Goal: Task Accomplishment & Management: Complete application form

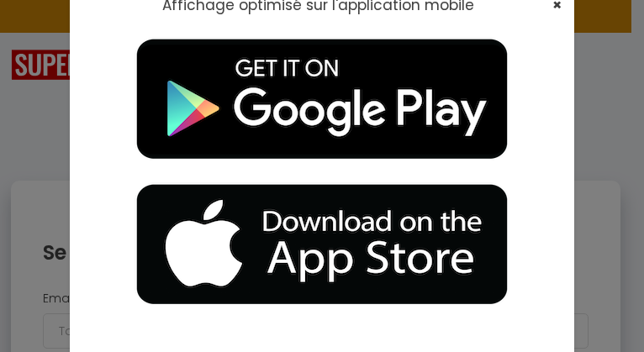
click at [553, 3] on span "×" at bounding box center [556, 4] width 9 height 21
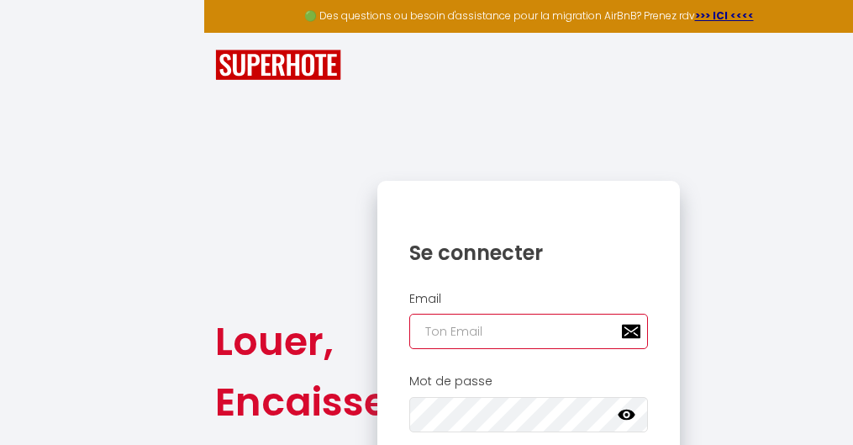
click at [592, 328] on input "email" at bounding box center [528, 330] width 239 height 35
type input "[EMAIL_ADDRESS][DOMAIN_NAME]"
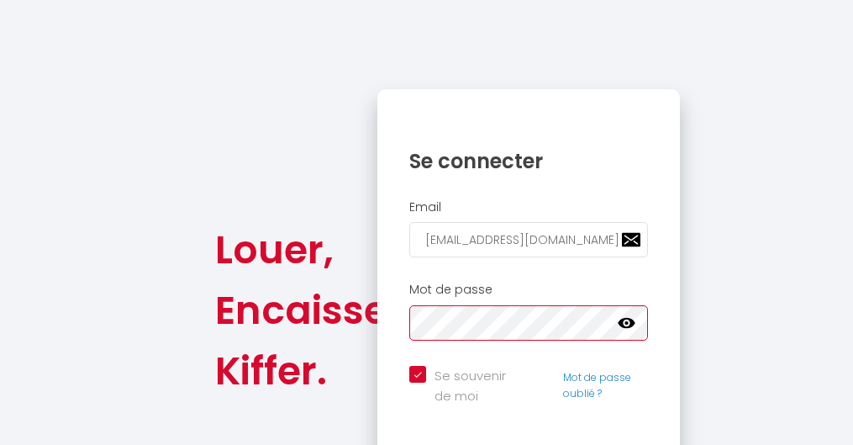
scroll to position [129, 0]
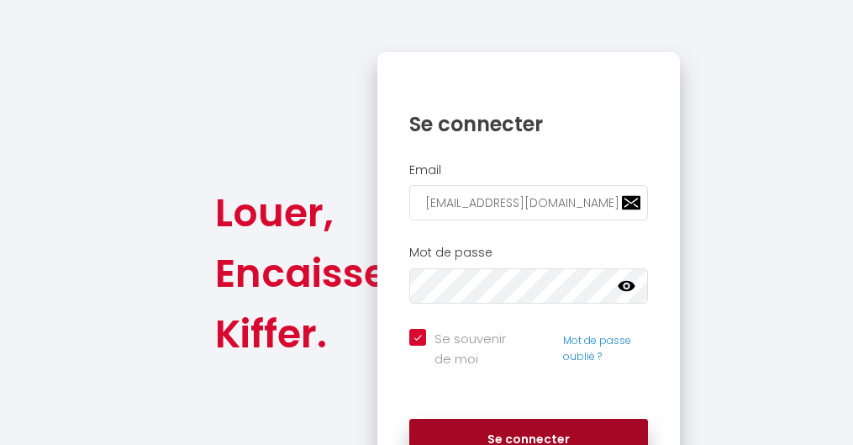
click at [519, 351] on button "Se connecter" at bounding box center [528, 440] width 239 height 42
checkbox input "true"
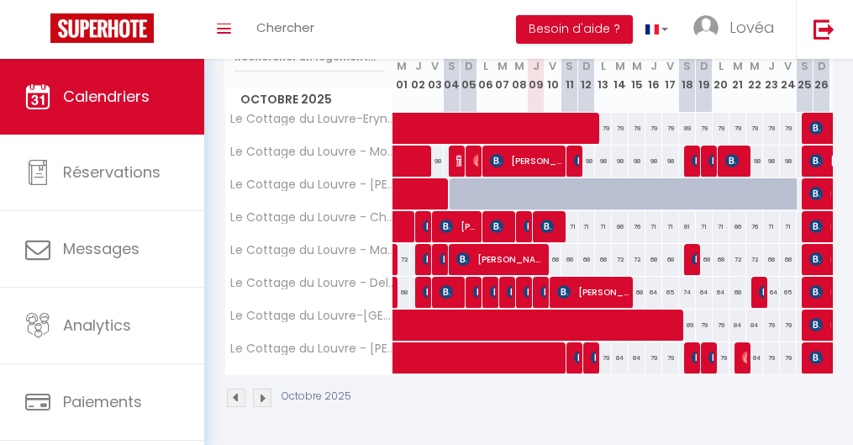
scroll to position [245, 0]
click at [544, 342] on span at bounding box center [599, 358] width 387 height 32
select select "OK"
select select "0"
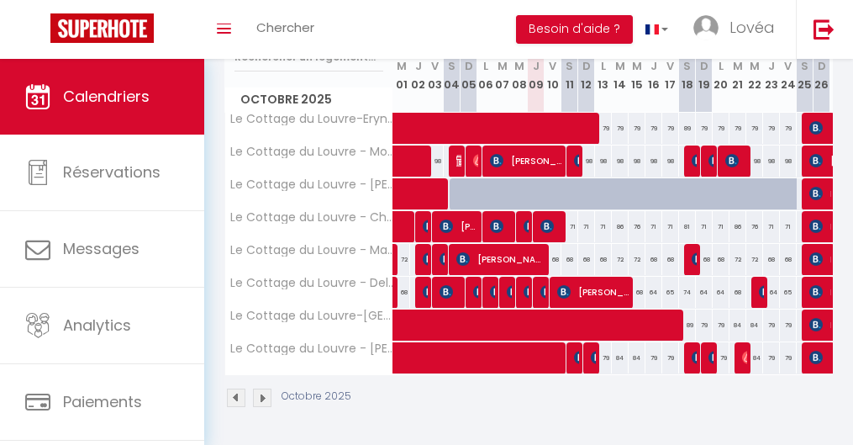
select select "0"
select select "1"
select select
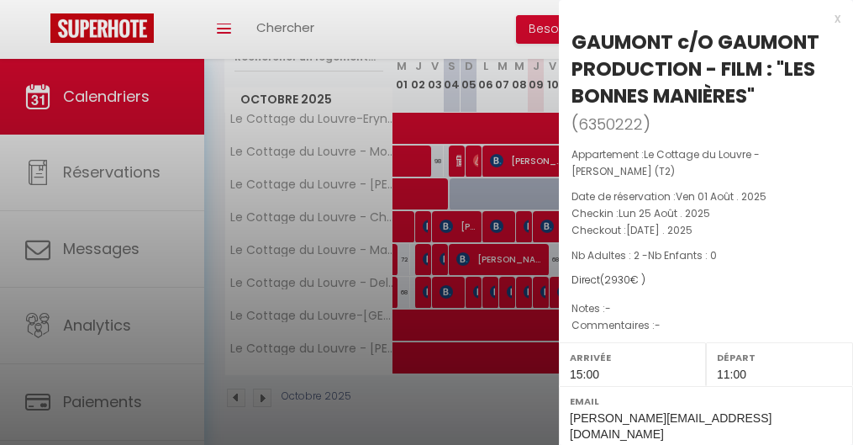
click at [419, 197] on div at bounding box center [426, 222] width 853 height 445
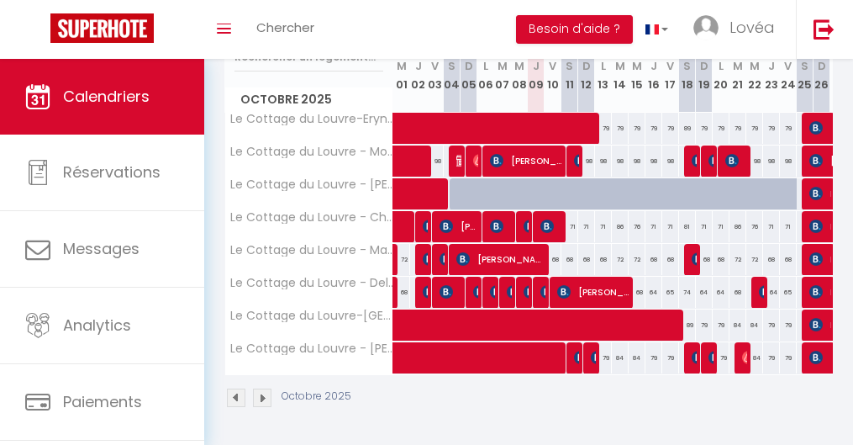
click at [455, 313] on span at bounding box center [734, 325] width 657 height 32
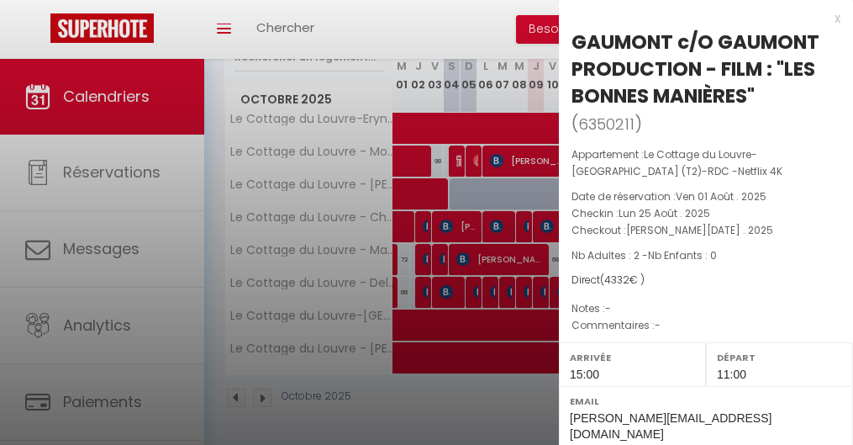
click at [502, 205] on div at bounding box center [426, 222] width 853 height 445
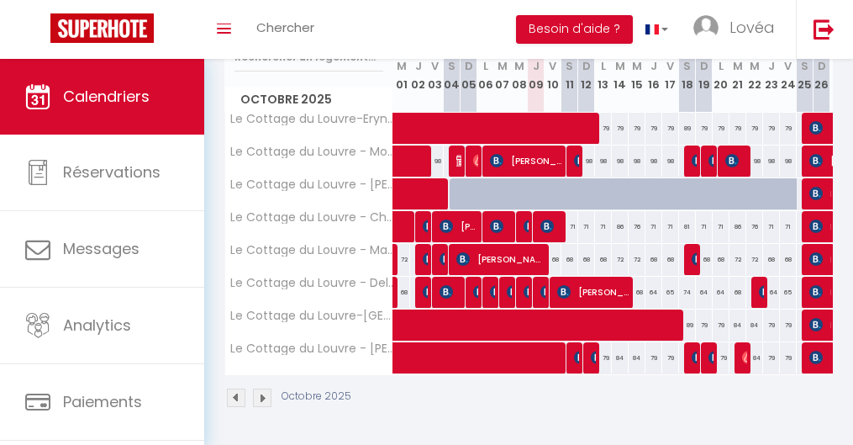
click at [456, 309] on span at bounding box center [734, 325] width 657 height 32
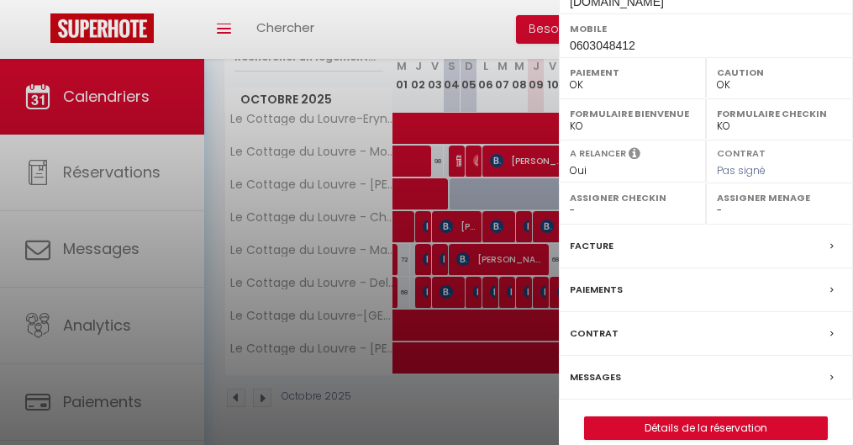
scroll to position [431, 0]
click at [643, 351] on link "Détails de la réservation" at bounding box center [706, 429] width 242 height 22
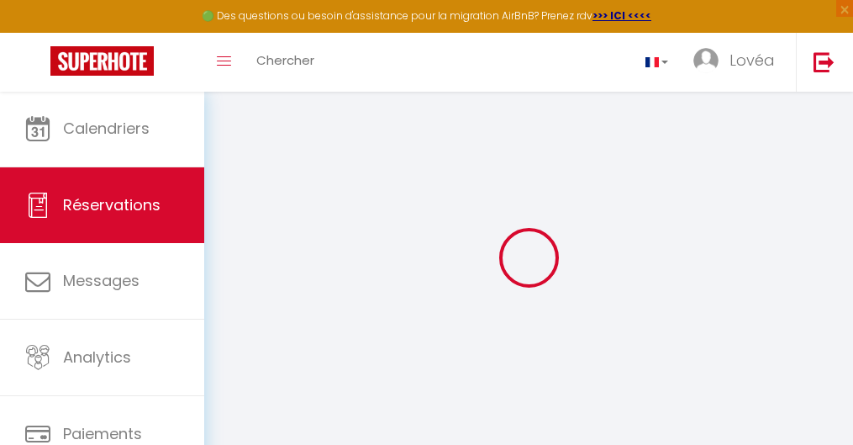
type input "GAUMONT c/O"
type input "GAUMONT PRODUCTION - FILM : "LES BONNES MANIÈRES""
type input "[PERSON_NAME][EMAIL_ADDRESS][DOMAIN_NAME]"
type input "0603048412"
type input "92200"
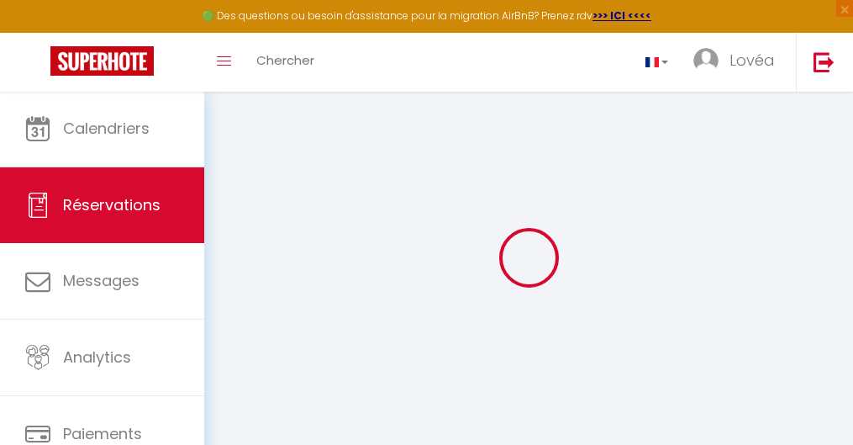
type input "[STREET_ADDRESS][PERSON_NAME]"
type input "[GEOGRAPHIC_DATA]"
select select "FR"
select select "19206"
select select "1"
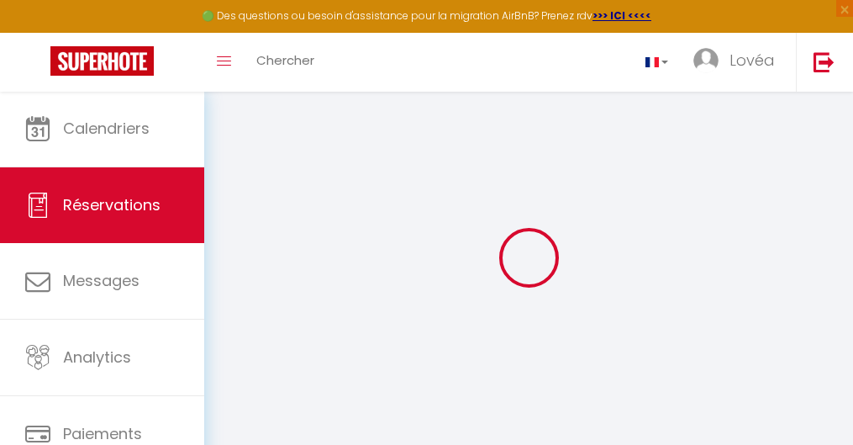
type input "Lun 25 Août 2025"
select select
type input "Sam 18 Octobre 2025"
select select
type input "2"
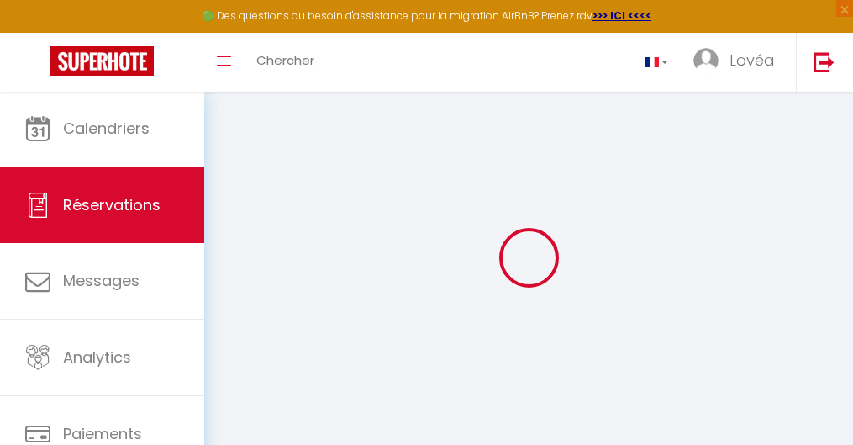
select select "12"
select select
type input "4307"
checkbox input "false"
type input "20"
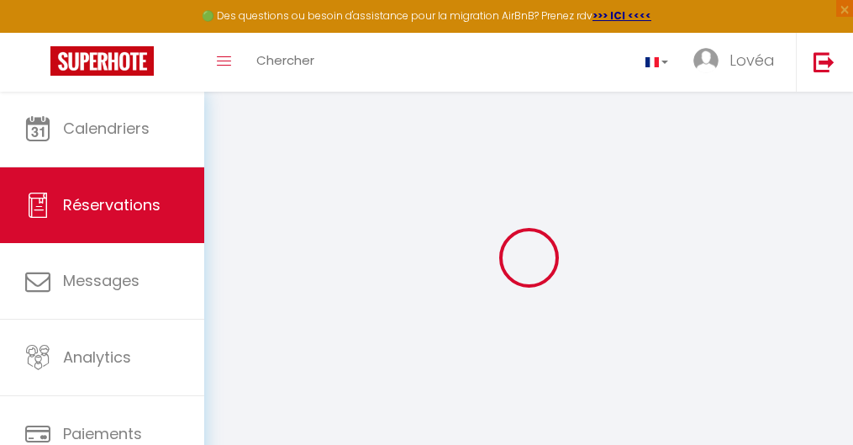
type input "0"
select select
select select "15"
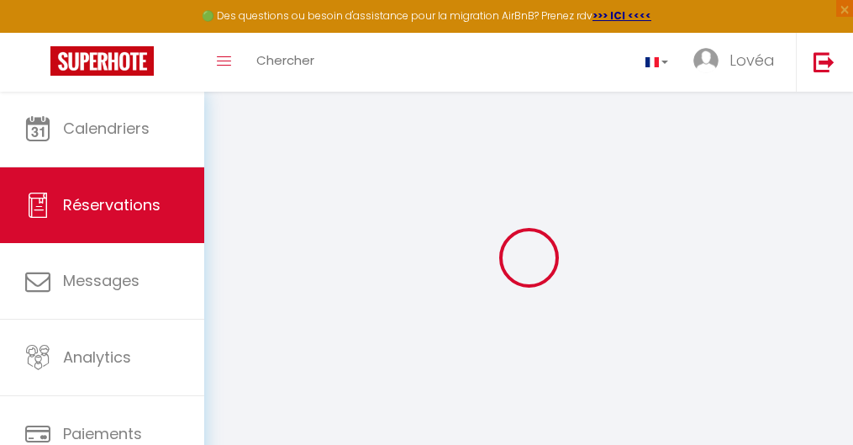
checkbox input "false"
select select
checkbox input "false"
select select
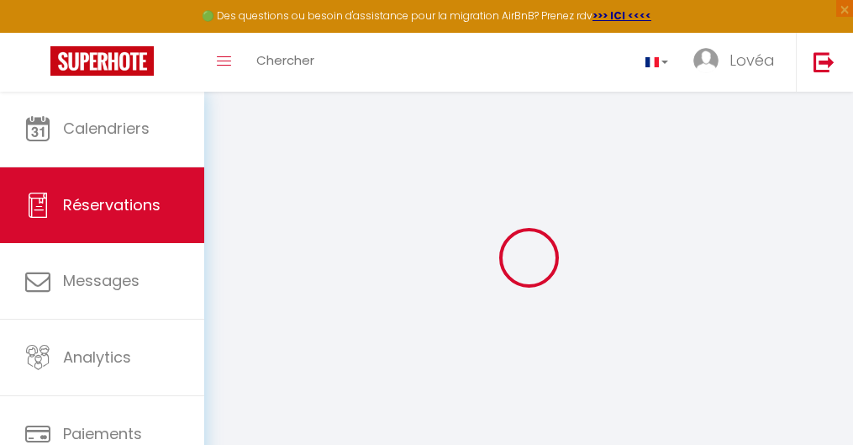
select select
checkbox input "false"
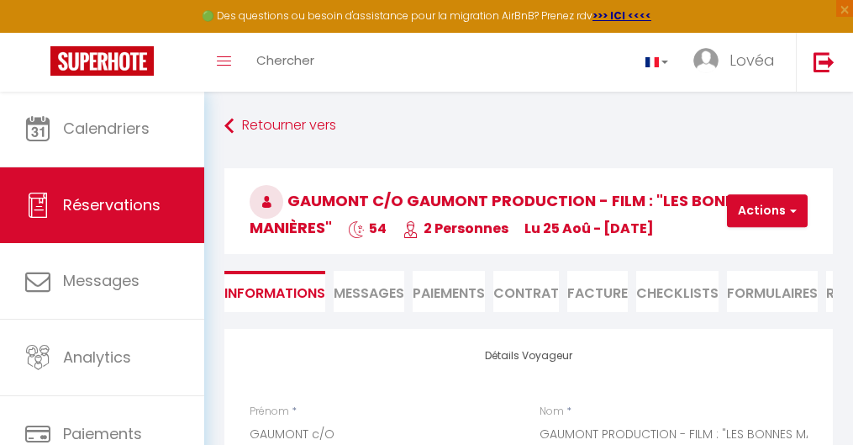
select select
checkbox input "false"
type input "25"
select select
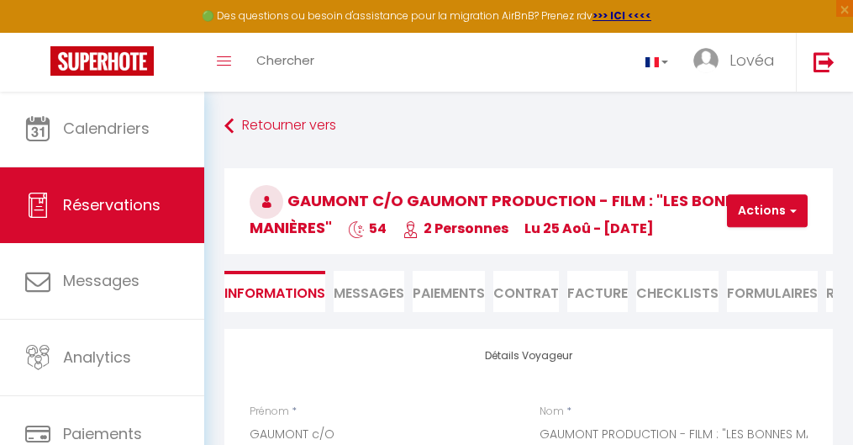
select select
checkbox input "false"
select select "15:00"
select select "11:00"
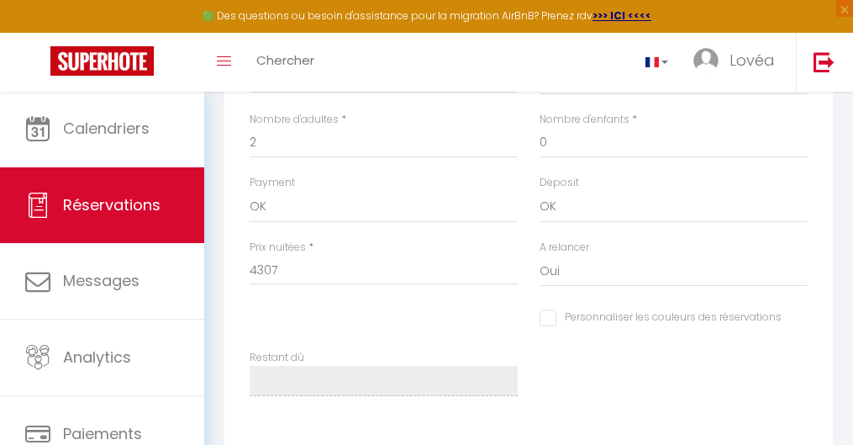
scroll to position [1088, 0]
click at [401, 257] on input "4307" at bounding box center [384, 268] width 268 height 30
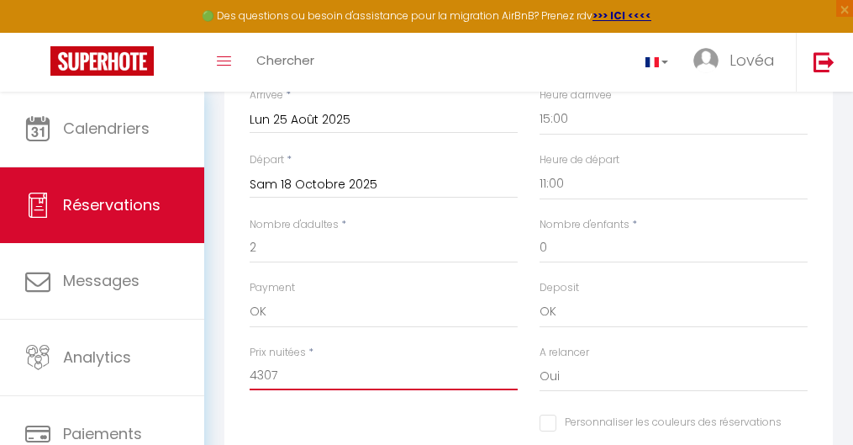
scroll to position [985, 0]
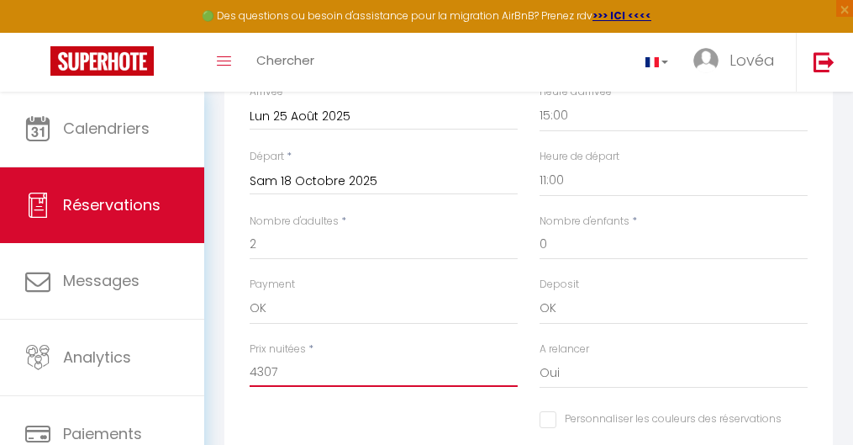
type input "430"
checkbox input "false"
type input "43"
checkbox input "false"
type input "4"
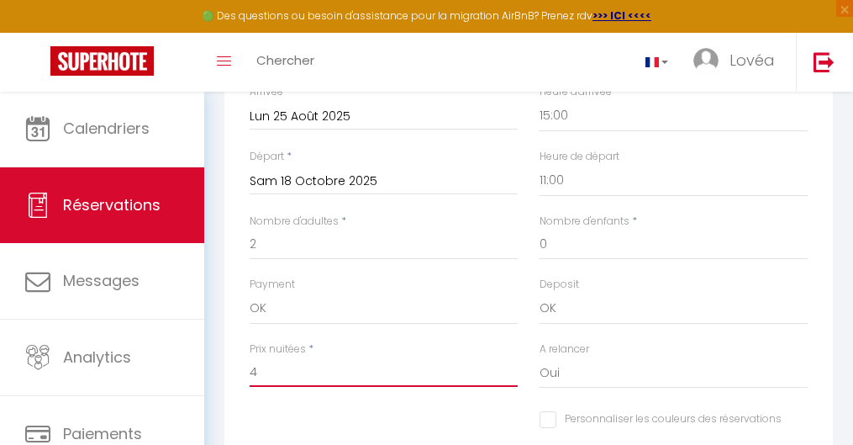
checkbox input "false"
type input "3"
checkbox input "false"
type input "34"
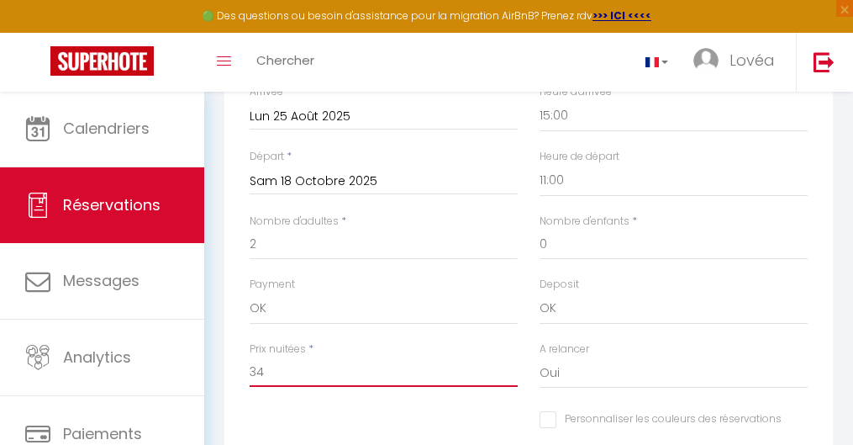
checkbox input "false"
type input "343"
checkbox input "false"
type input "3430"
checkbox input "false"
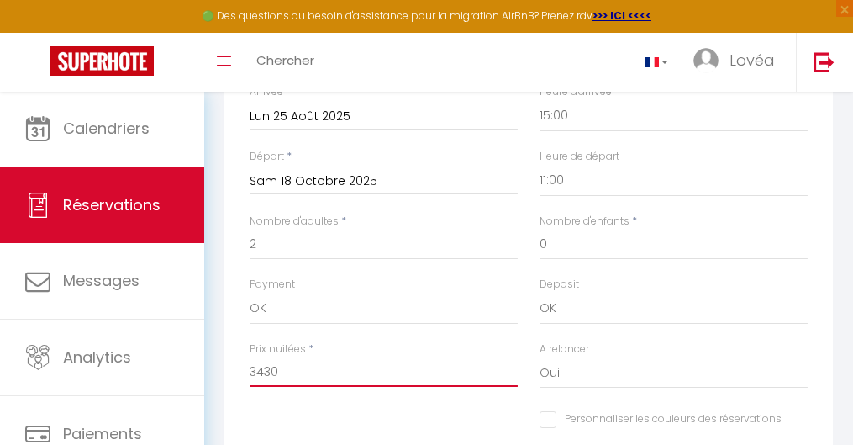
type input "3430,"
checkbox input "false"
type input "3430,8"
checkbox input "false"
type input "3430,8"
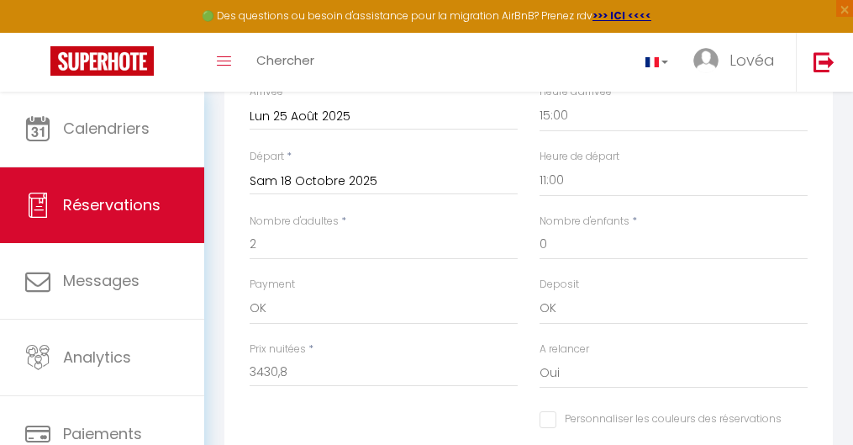
type input "0"
click at [454, 351] on div "Détails Réservation Appartement * [GEOGRAPHIC_DATA]-[GEOGRAPHIC_DATA]-T2 avec t…" at bounding box center [528, 240] width 608 height 591
click at [472, 351] on div "Personnaliser les couleurs des réservations #D7092E" at bounding box center [529, 428] width 580 height 46
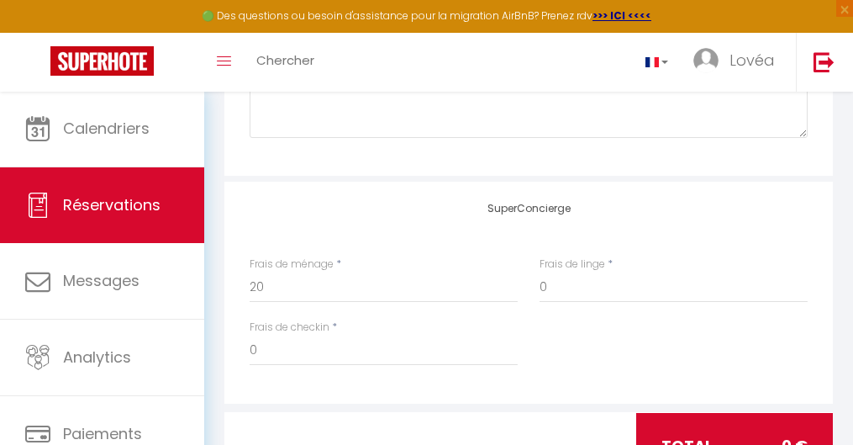
scroll to position [1846, 0]
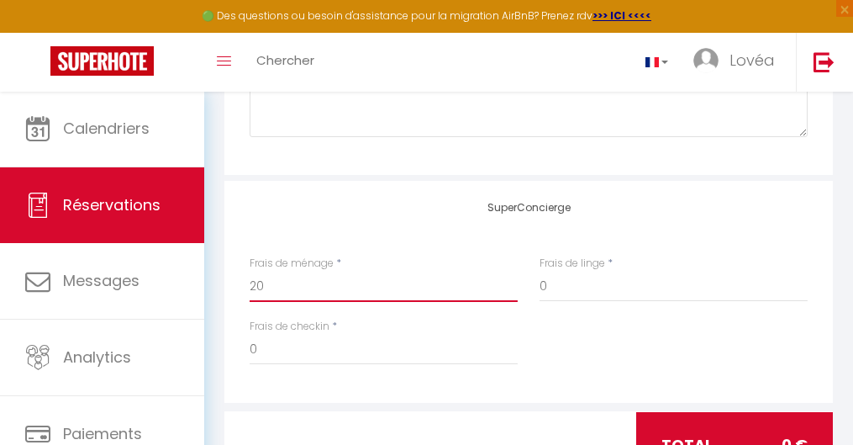
click at [440, 283] on input "20" at bounding box center [384, 286] width 268 height 30
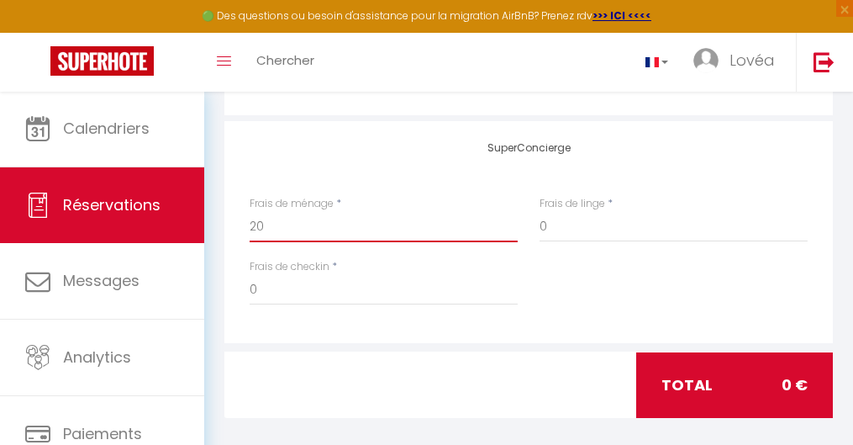
scroll to position [1905, 0]
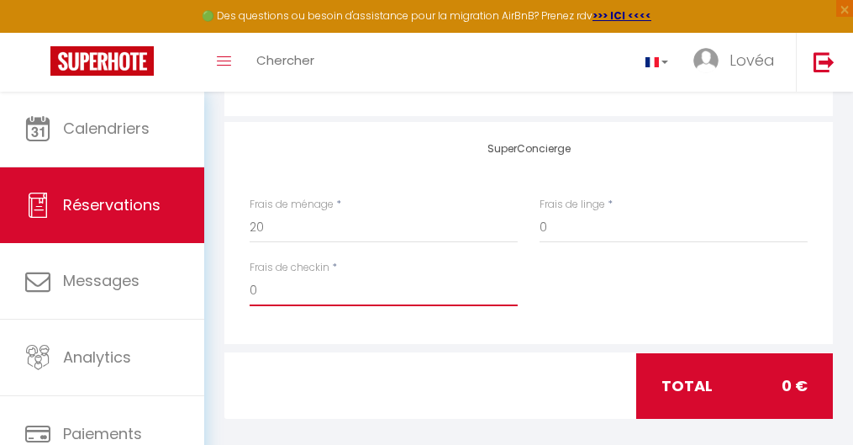
click at [407, 278] on input "0" at bounding box center [384, 291] width 268 height 30
click at [437, 310] on div "SuperConcierge Frais de ménage * 20 Frais de linge * 0 Frais de checkin * 0" at bounding box center [528, 233] width 608 height 222
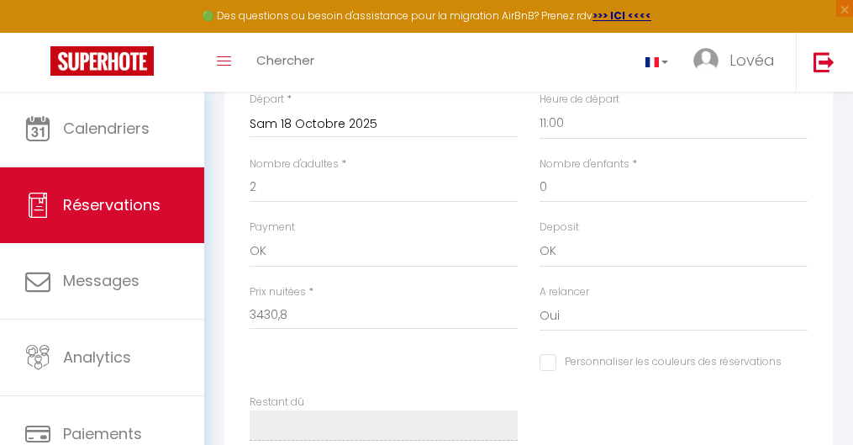
scroll to position [1038, 0]
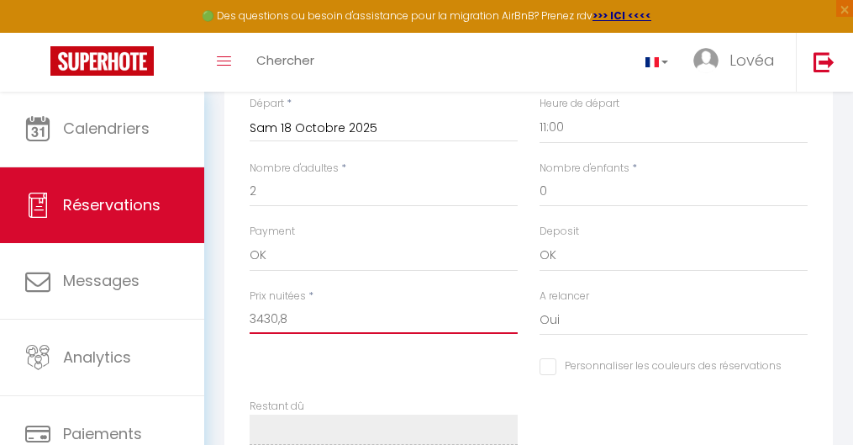
click at [393, 303] on input "3430,8" at bounding box center [384, 318] width 268 height 30
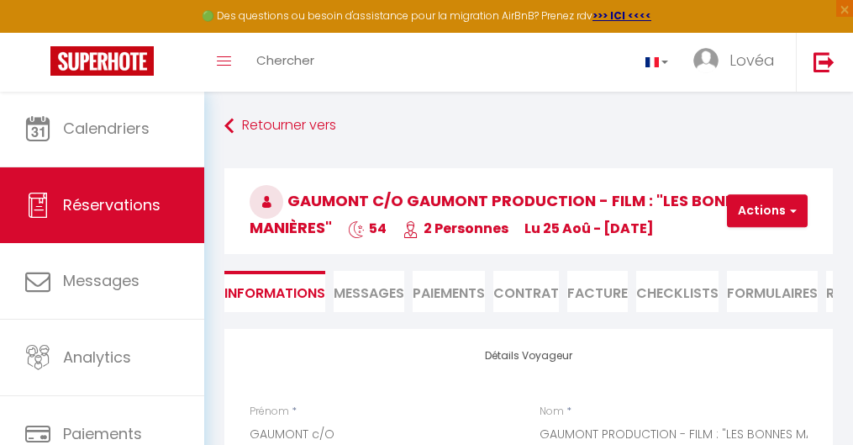
scroll to position [0, 0]
click at [643, 241] on h3 "GAUMONT c/O GAUMONT PRODUCTION - FILM : "LES BONNES MANIÈRES" 54 2 Personnes lu…" at bounding box center [528, 211] width 608 height 86
click at [643, 203] on button "Actions" at bounding box center [767, 211] width 81 height 34
click at [643, 242] on link "Enregistrer" at bounding box center [781, 248] width 133 height 22
checkbox input "false"
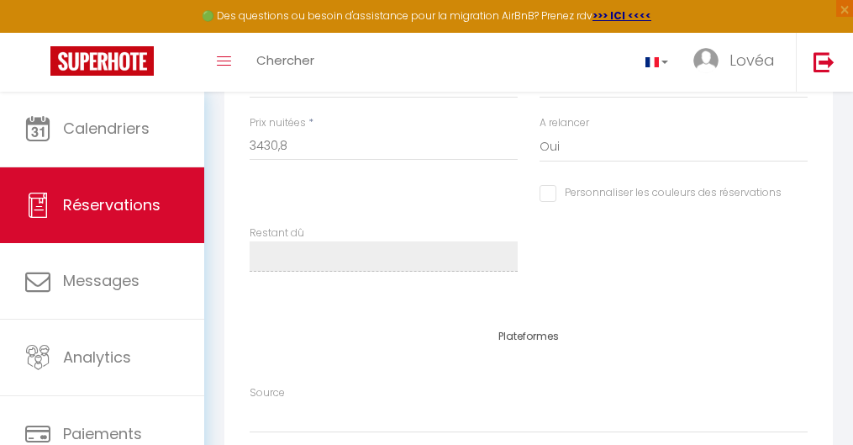
scroll to position [1220, 0]
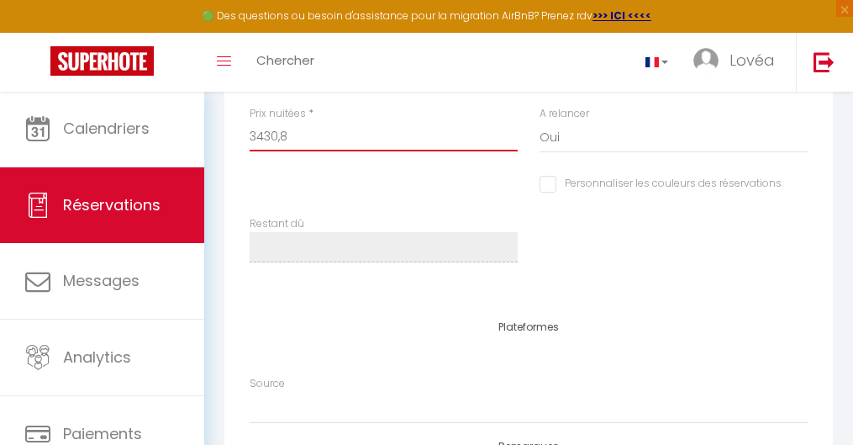
click at [282, 121] on input "3430,8" at bounding box center [384, 136] width 268 height 30
type input "34308"
checkbox input "false"
type input "3430.8"
checkbox input "false"
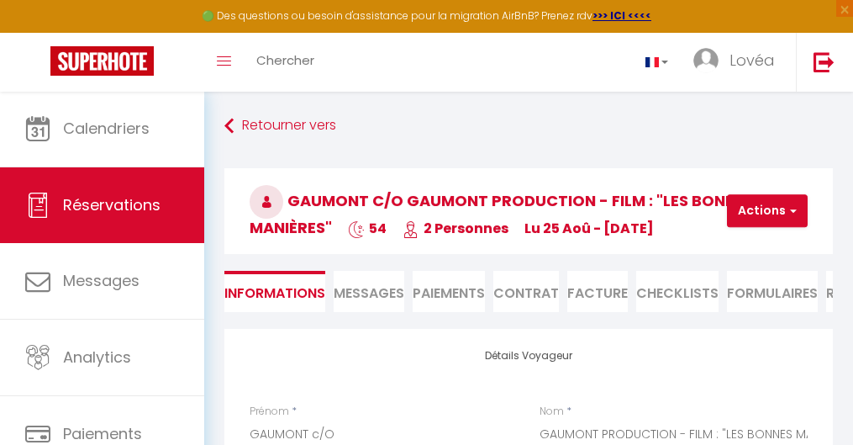
scroll to position [0, 0]
type input "3430.8"
click at [643, 212] on button "Actions" at bounding box center [767, 211] width 81 height 34
click at [643, 245] on link "Enregistrer" at bounding box center [781, 248] width 133 height 22
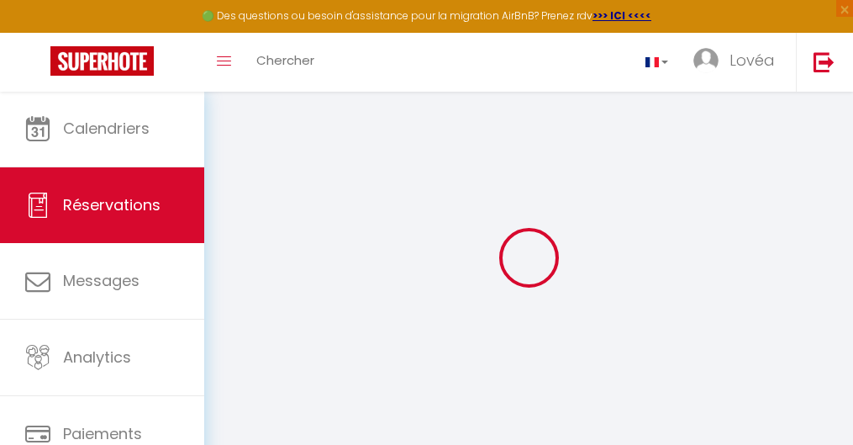
select select "not_cancelled"
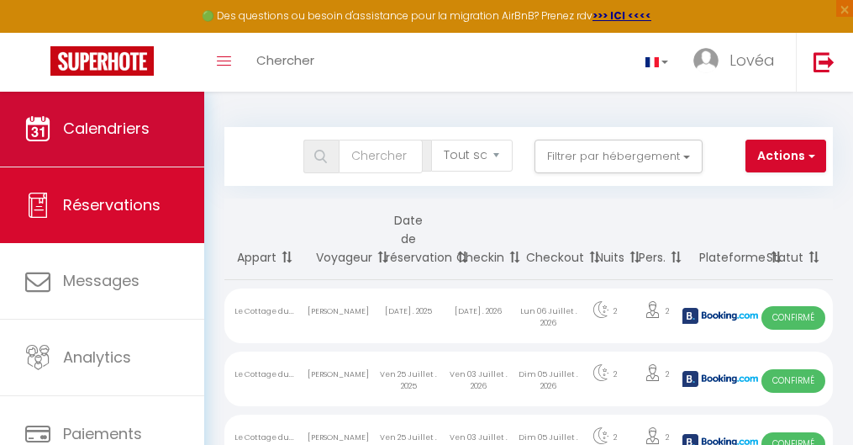
click at [75, 123] on span "Calendriers" at bounding box center [106, 128] width 87 height 21
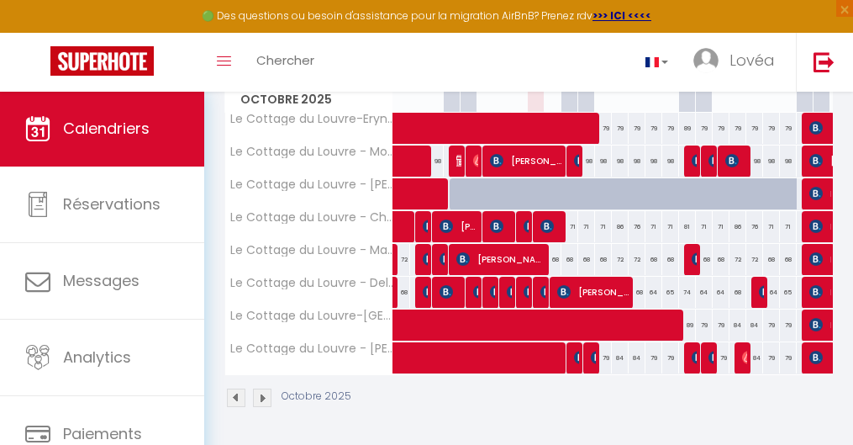
scroll to position [276, 0]
click at [470, 311] on span at bounding box center [734, 325] width 657 height 32
select select "OK"
select select "0"
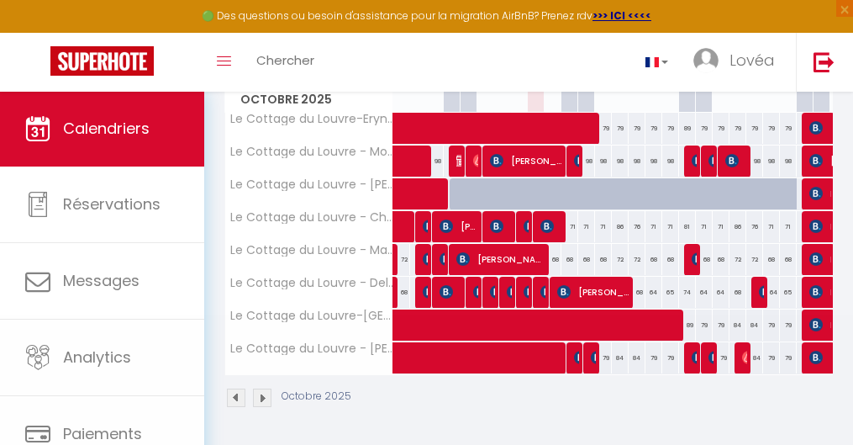
select select "0"
select select "1"
select select
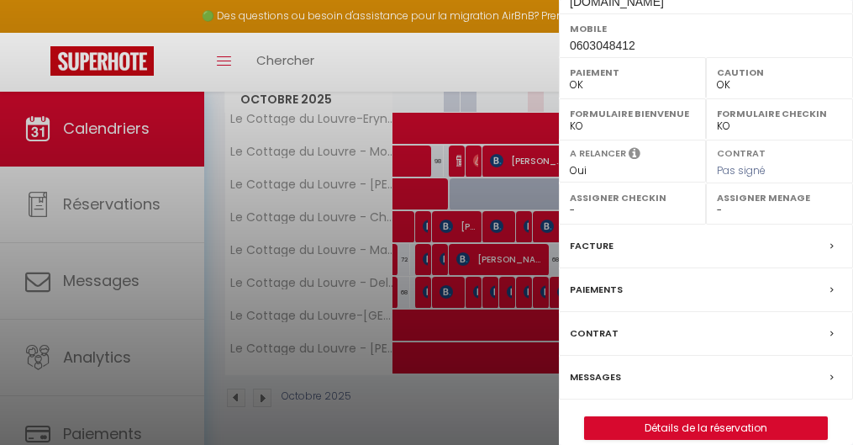
scroll to position [431, 0]
click at [643, 351] on link "Détails de la réservation" at bounding box center [706, 429] width 242 height 22
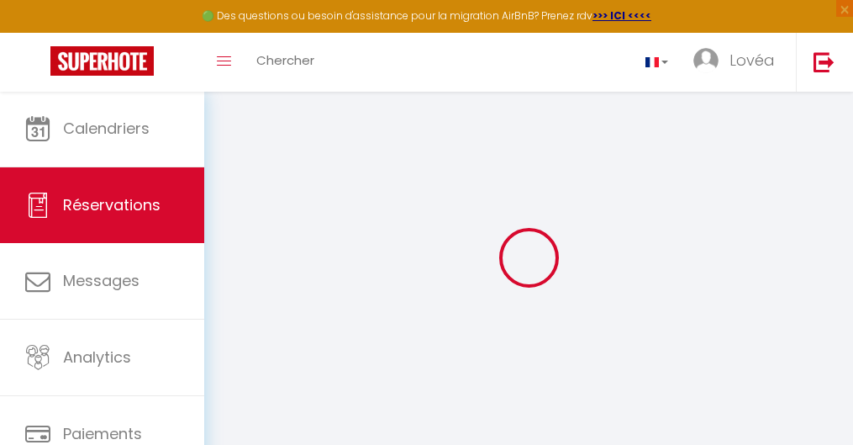
type input "GAUMONT c/O"
type input "GAUMONT PRODUCTION - FILM : "LES BONNES MANIÈRES""
type input "[PERSON_NAME][EMAIL_ADDRESS][DOMAIN_NAME]"
type input "0603048412"
type input "92200"
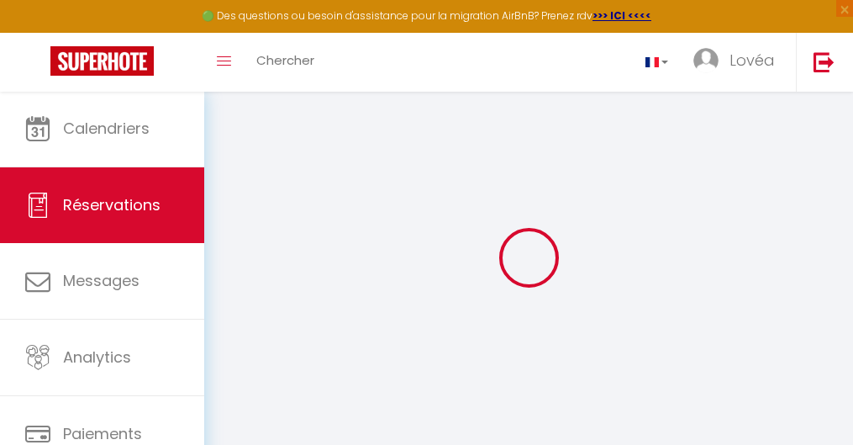
type input "[STREET_ADDRESS][PERSON_NAME]"
type input "[GEOGRAPHIC_DATA]"
select select "FR"
select select "19206"
select select "1"
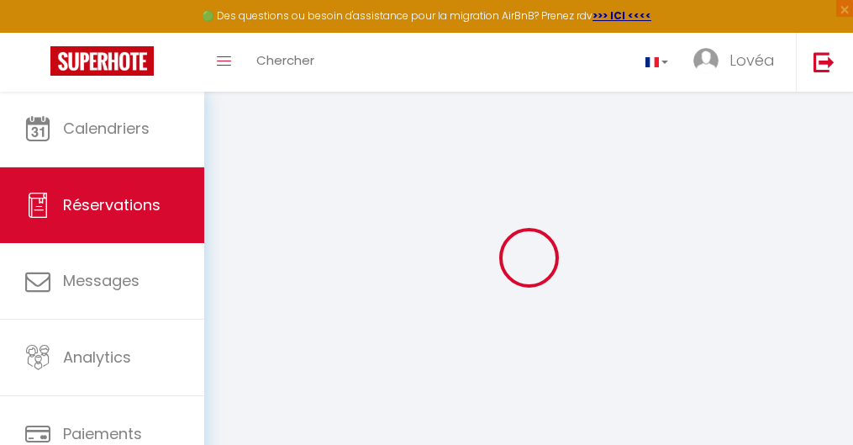
type input "Lun 25 Août 2025"
select select
type input "Sam 18 Octobre 2025"
select select
type input "2"
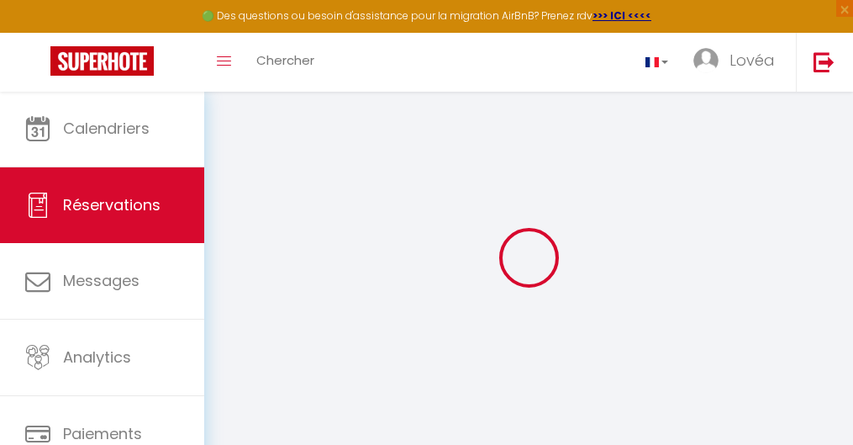
select select "12"
select select
type input "3430.8"
checkbox input "false"
type input "20"
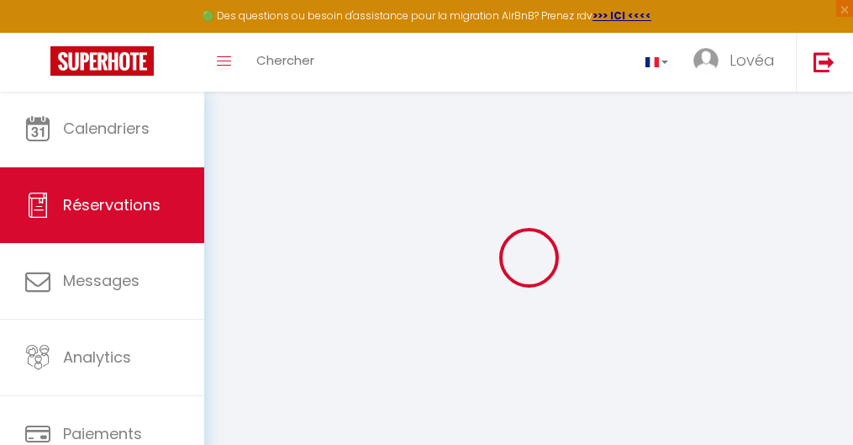
type input "0"
select select
select select "15"
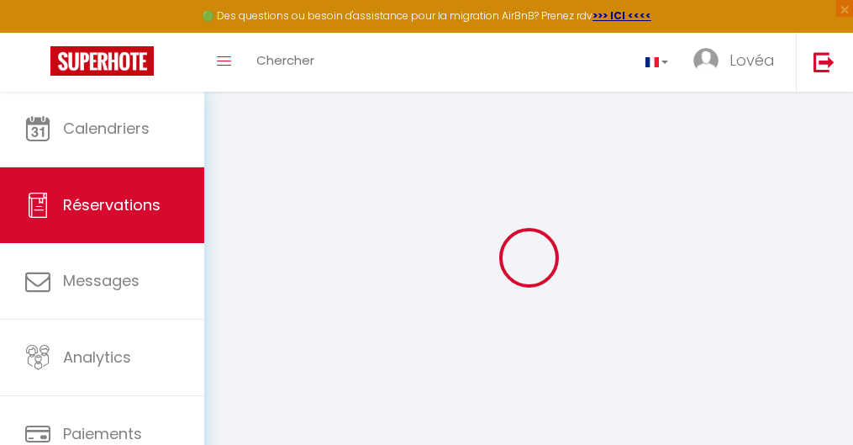
checkbox input "false"
select select
checkbox input "false"
select select
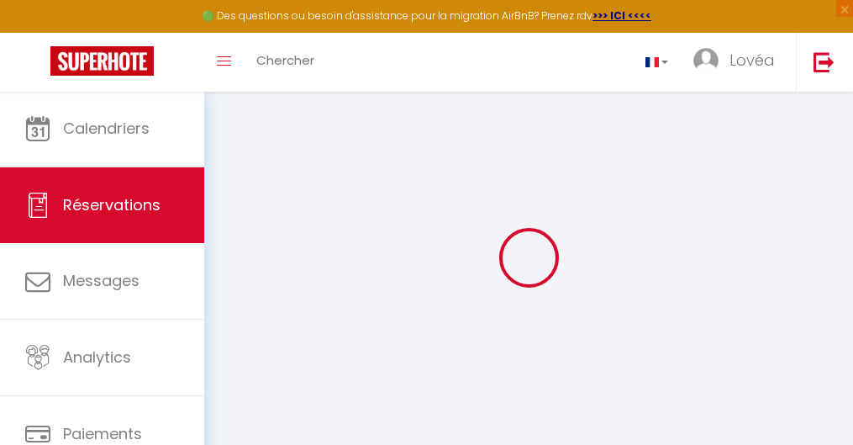
select select
checkbox input "false"
select select
checkbox input "false"
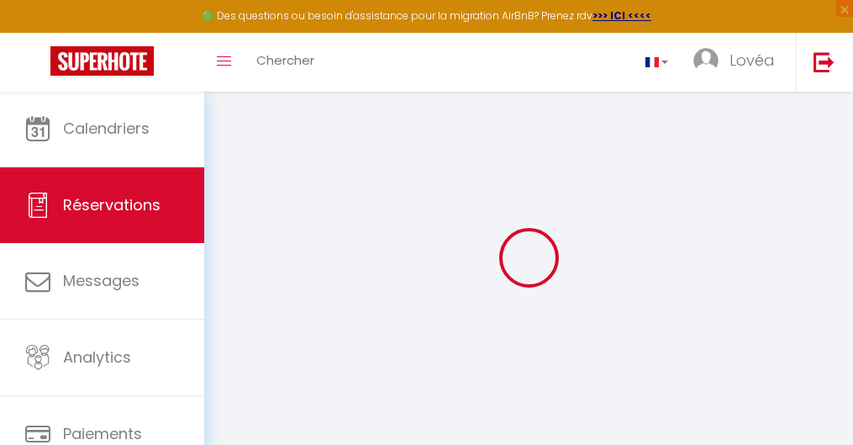
select select
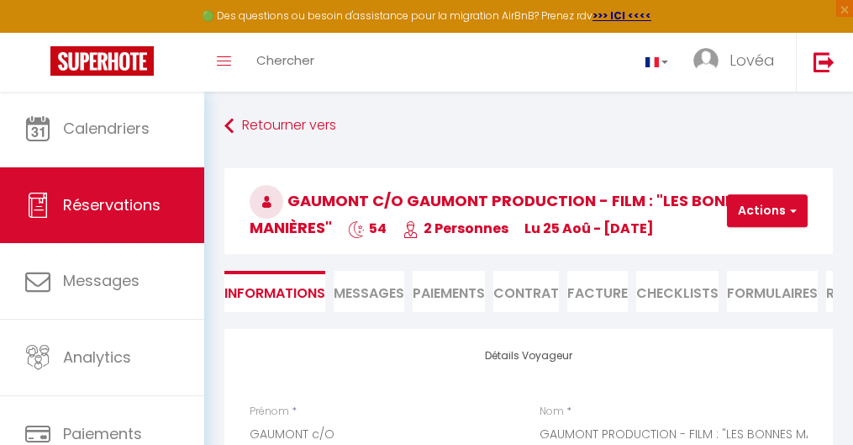
checkbox input "false"
select select "15:00"
select select "11:00"
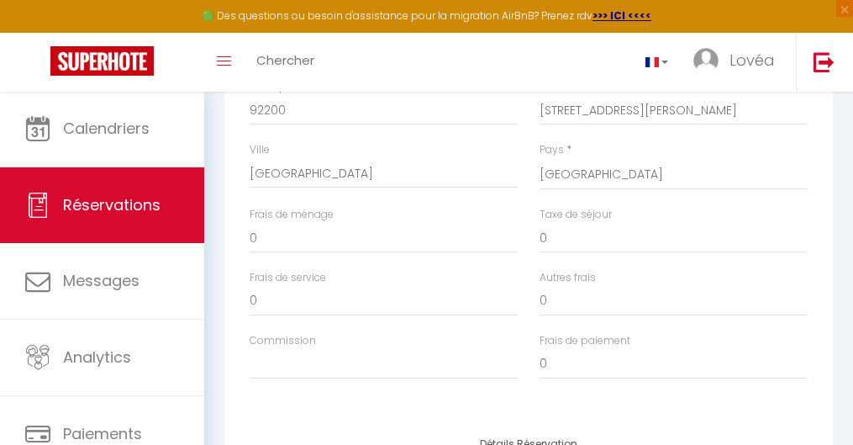
scroll to position [511, 0]
click at [415, 248] on input "0" at bounding box center [384, 239] width 268 height 30
checkbox input "false"
type input ">"
checkbox input "false"
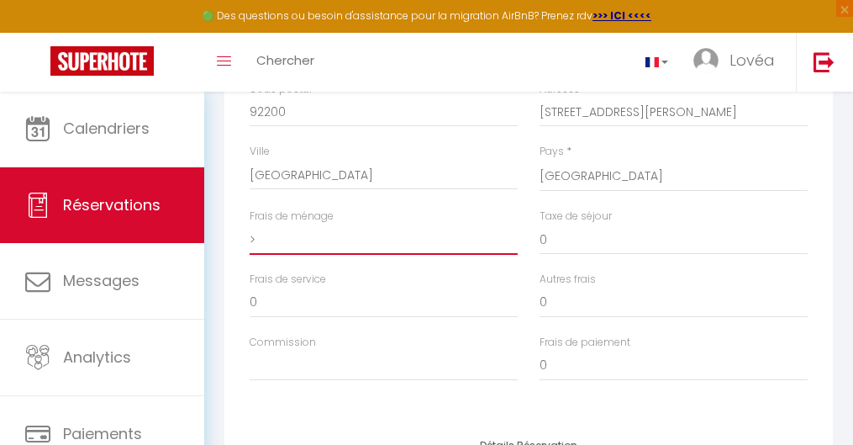
type input ">2"
checkbox input "false"
type input ">20"
checkbox input "false"
type input ">2"
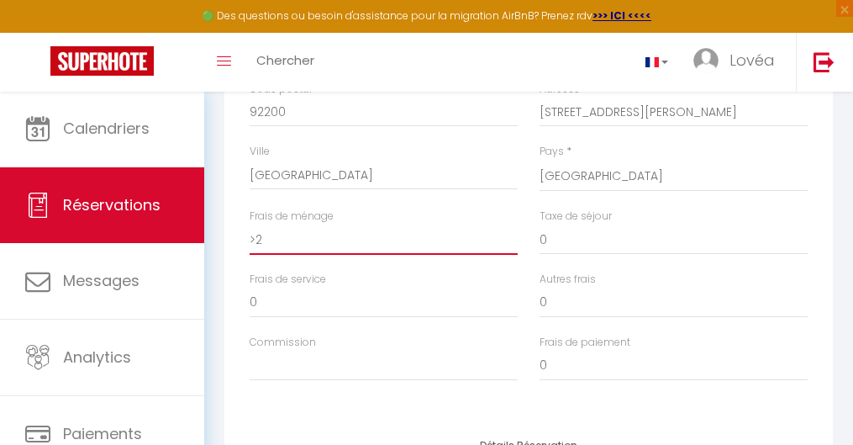
checkbox input "false"
type input ">"
checkbox input "false"
type input "2"
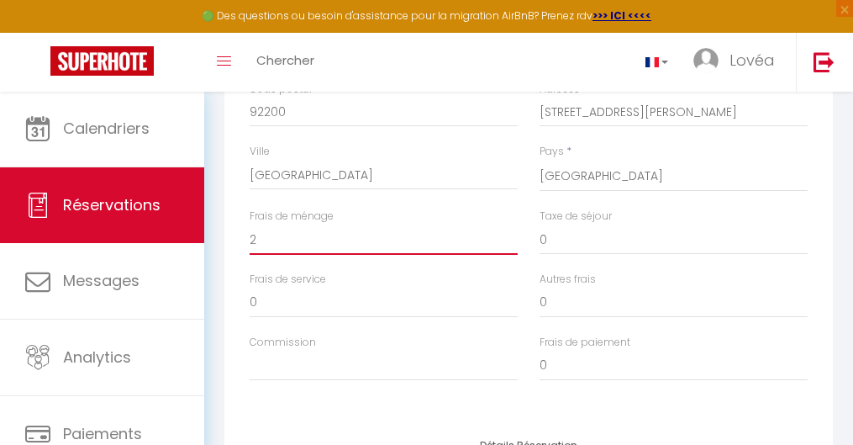
checkbox input "false"
type input "20"
checkbox input "false"
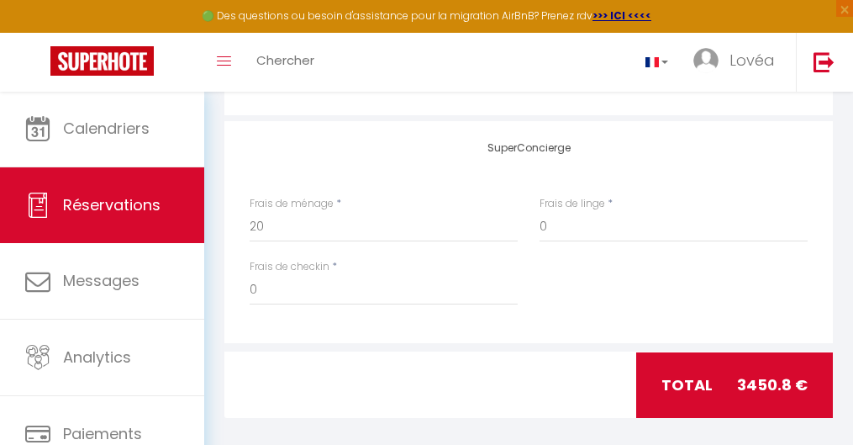
scroll to position [1905, 0]
type input "20"
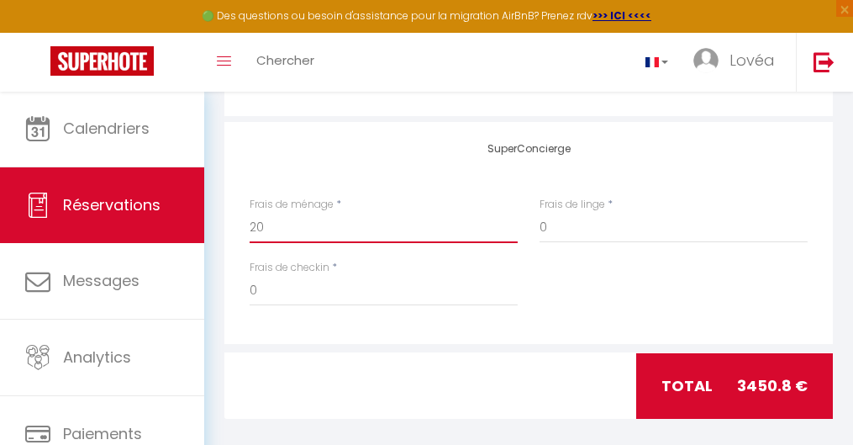
click at [336, 213] on input "20" at bounding box center [384, 228] width 268 height 30
type input "2"
checkbox input "false"
click at [392, 351] on div at bounding box center [318, 386] width 210 height 66
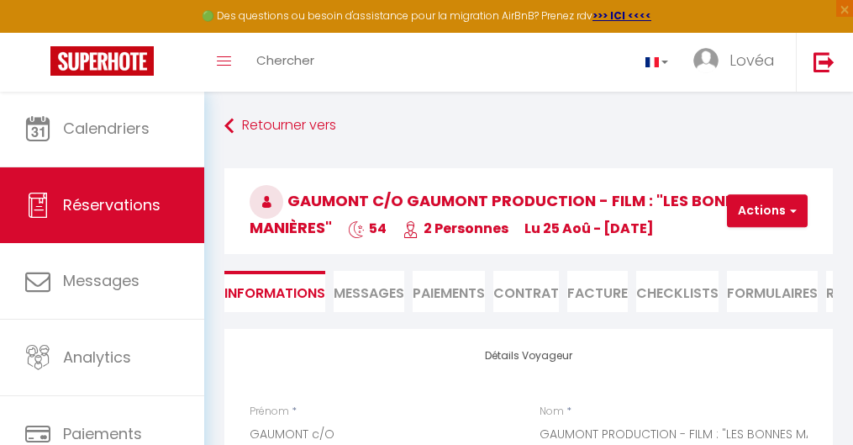
scroll to position [0, 0]
click at [643, 210] on button "Actions" at bounding box center [767, 211] width 81 height 34
click at [643, 246] on link "Enregistrer" at bounding box center [781, 248] width 133 height 22
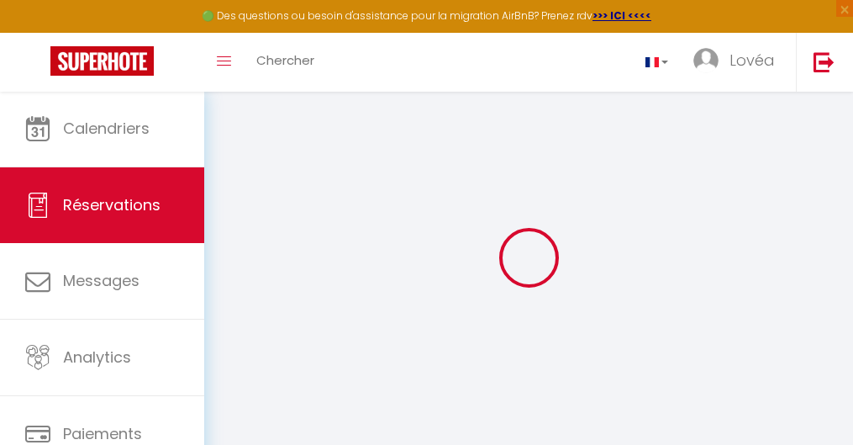
select select "not_cancelled"
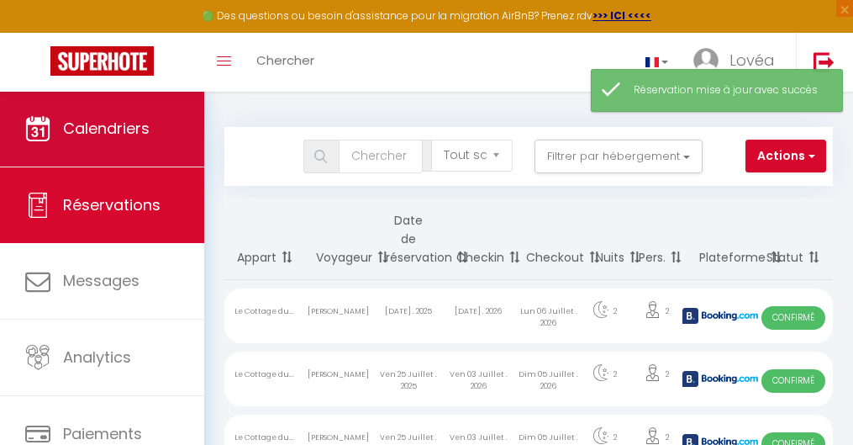
click at [157, 138] on link "Calendriers" at bounding box center [102, 129] width 204 height 76
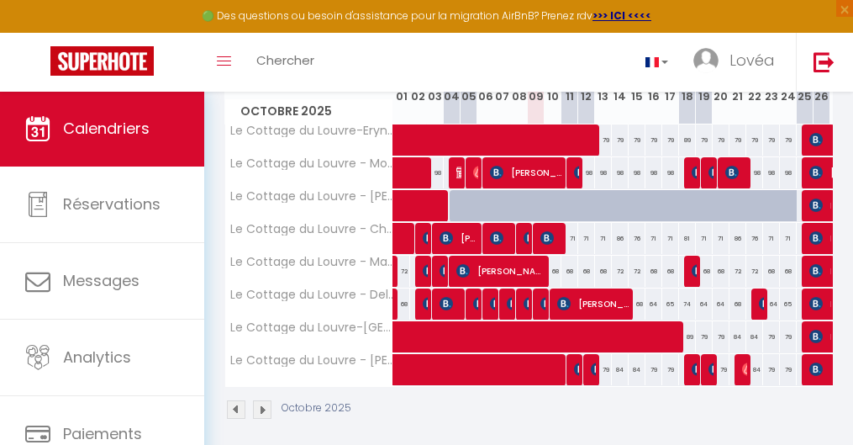
scroll to position [243, 0]
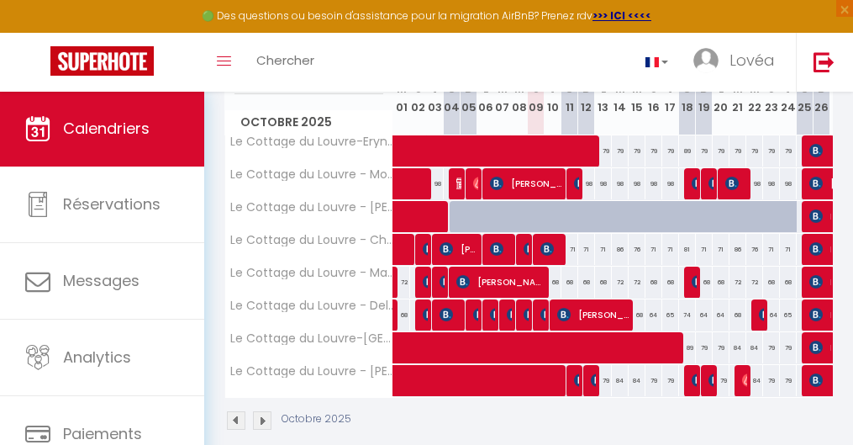
click at [463, 150] on span at bounding box center [638, 151] width 464 height 32
select select "OK"
select select "0"
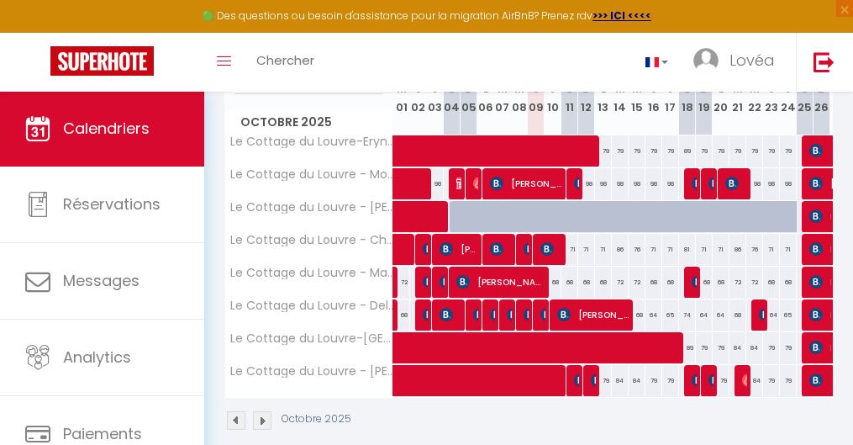
select select "1"
select select
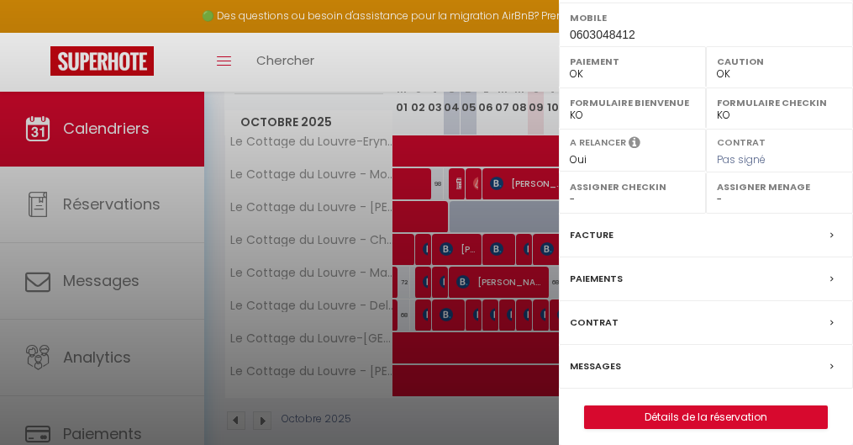
scroll to position [431, 0]
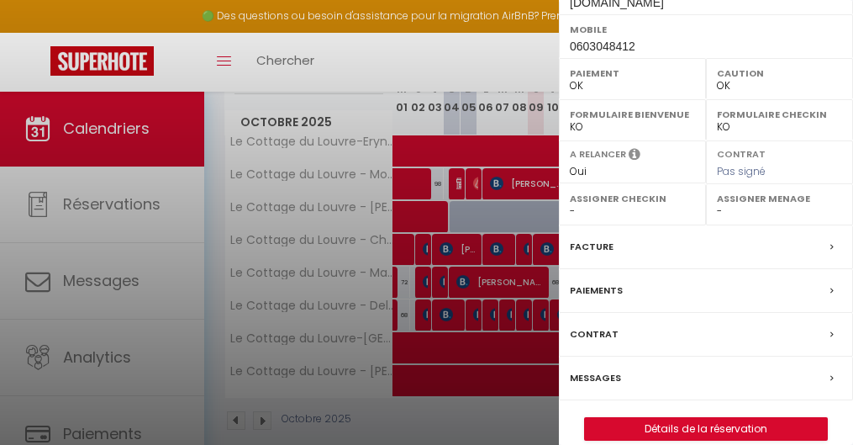
click at [643, 351] on link "Détails de la réservation" at bounding box center [706, 429] width 242 height 22
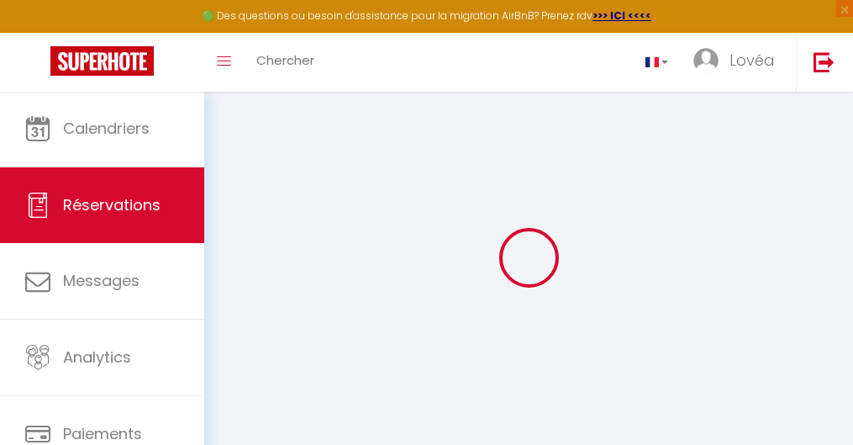
select select
checkbox input "false"
select select
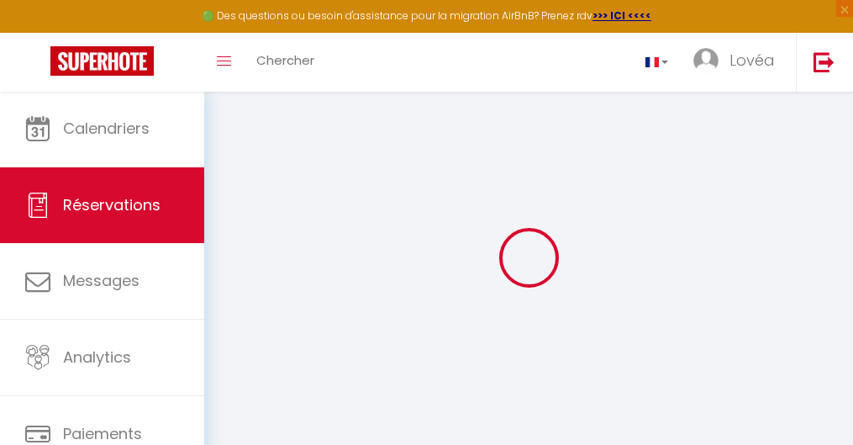
checkbox input "false"
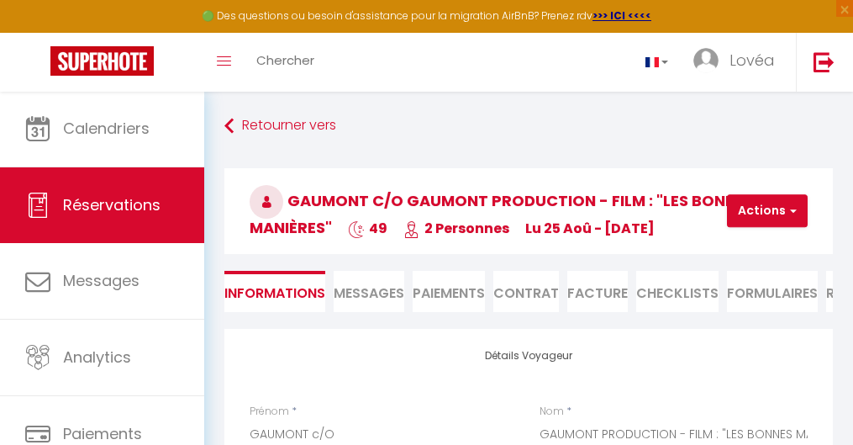
select select
checkbox input "false"
type input "25"
select select
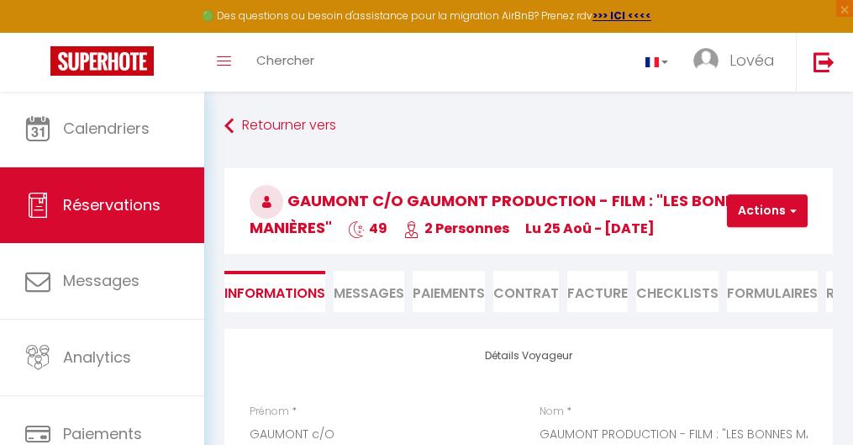
select select
checkbox input "false"
select select "15:00"
select select "11:00"
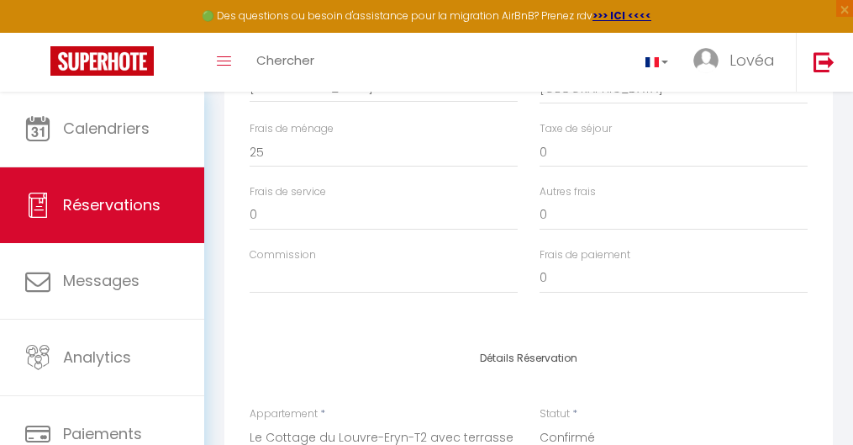
scroll to position [596, 0]
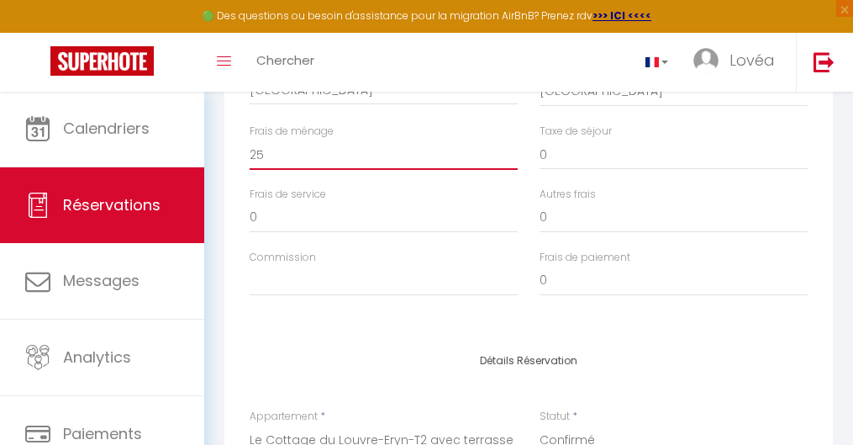
click at [336, 153] on input "25" at bounding box center [384, 155] width 268 height 30
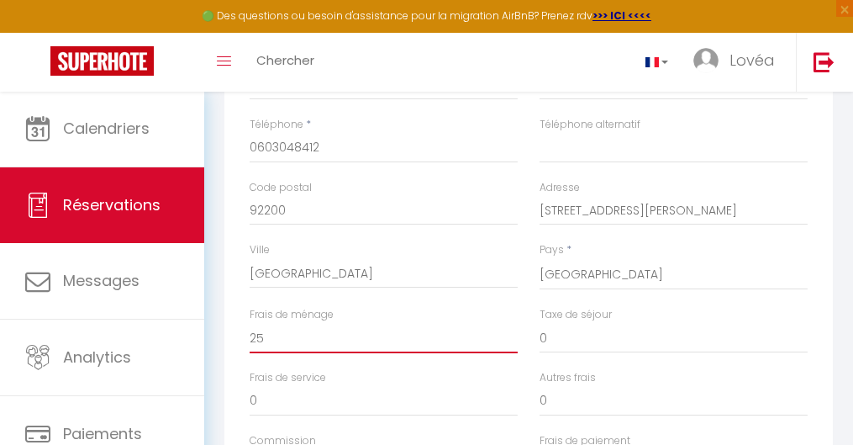
scroll to position [413, 0]
type input "2"
checkbox input "false"
type input "20"
checkbox input "false"
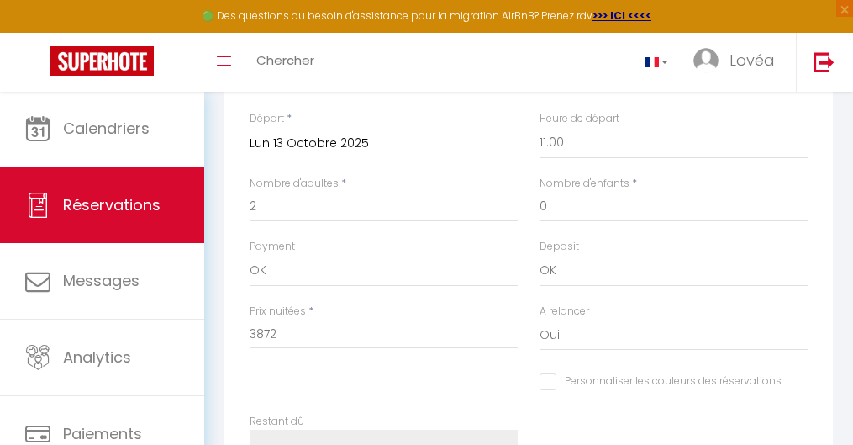
scroll to position [1023, 0]
type input "20"
click at [316, 319] on input "3872" at bounding box center [384, 334] width 268 height 30
type input "387"
checkbox input "false"
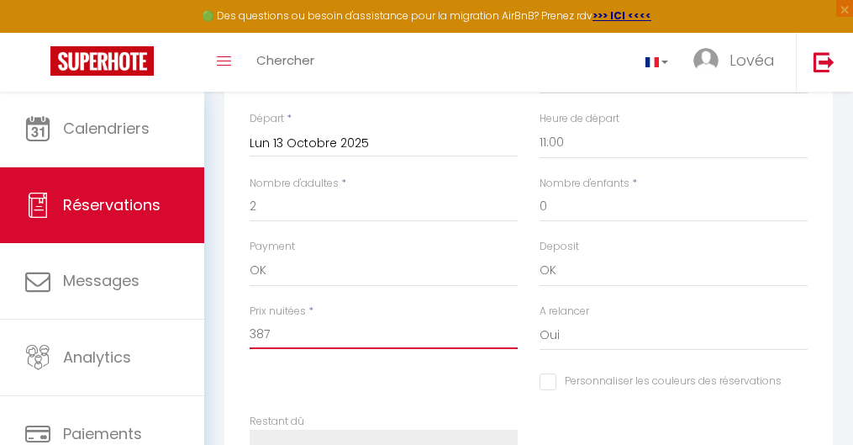
type input "38"
checkbox input "false"
type input "3"
checkbox input "false"
type input "30"
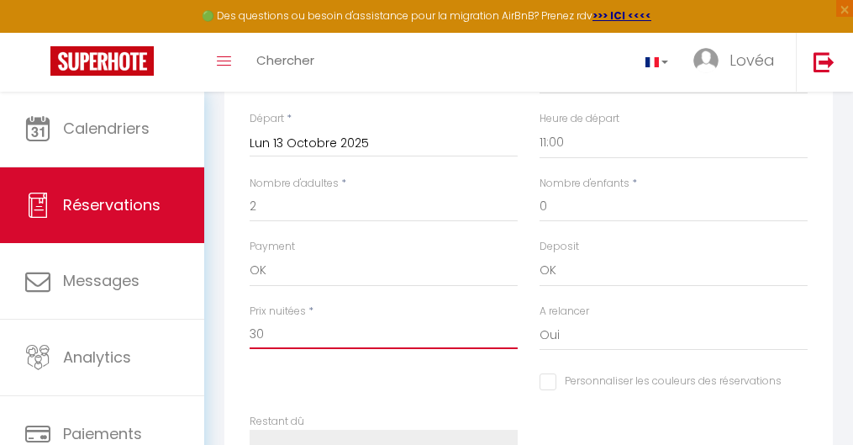
checkbox input "false"
type input "305"
checkbox input "false"
type input "3058"
checkbox input "false"
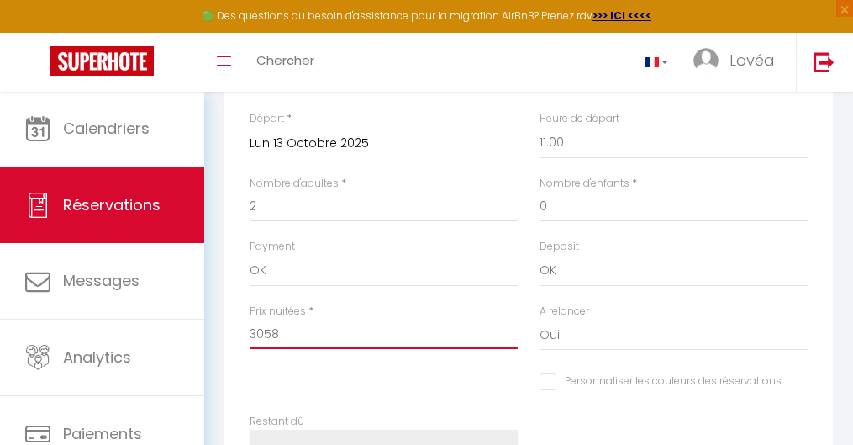
type input "3058."
checkbox input "false"
type input "3058.8"
checkbox input "false"
type input "3058.80"
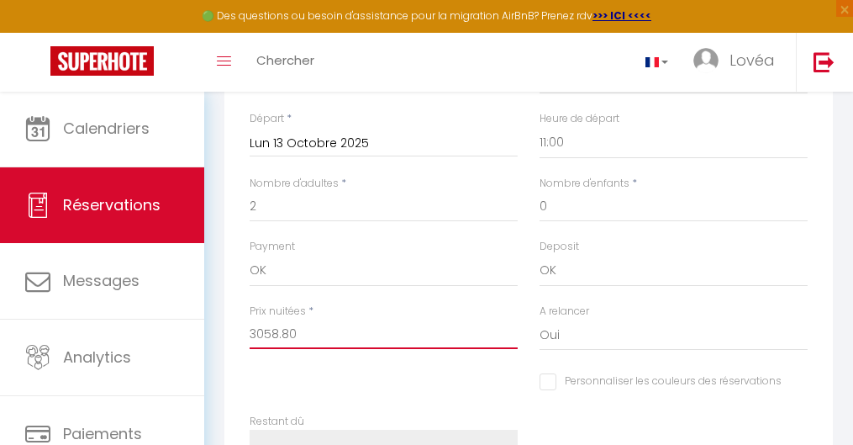
checkbox input "false"
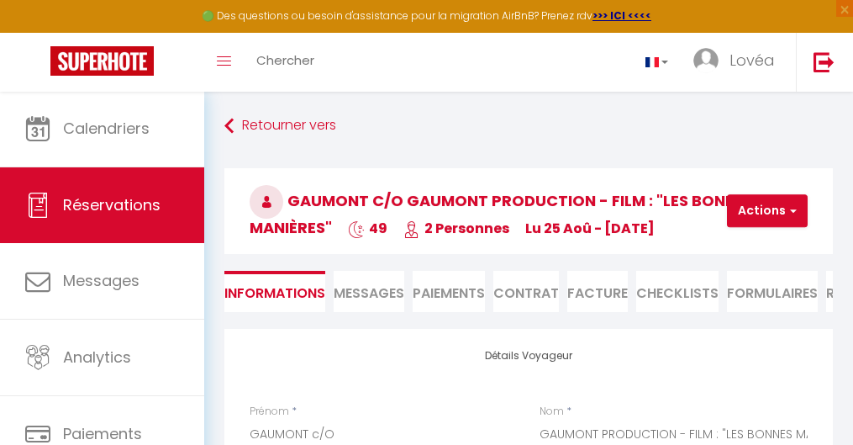
scroll to position [0, 0]
type input "3058.80"
type input "0"
checkbox input "false"
click at [643, 220] on button "Actions" at bounding box center [767, 211] width 81 height 34
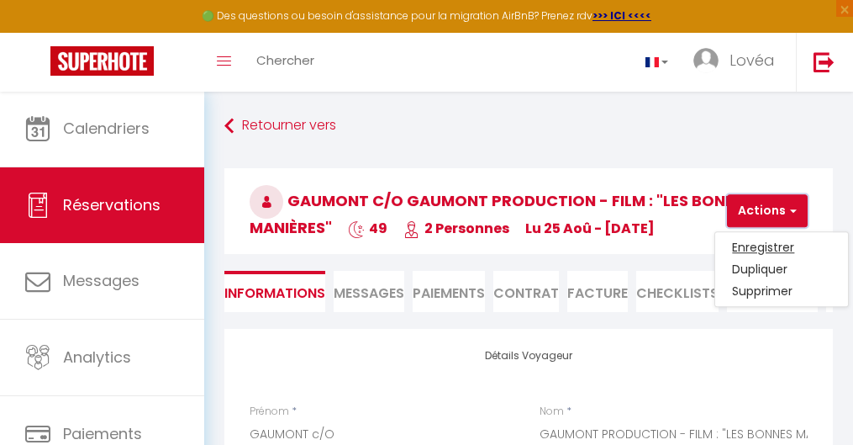
click at [643, 245] on link "Enregistrer" at bounding box center [781, 248] width 133 height 22
select select "not_cancelled"
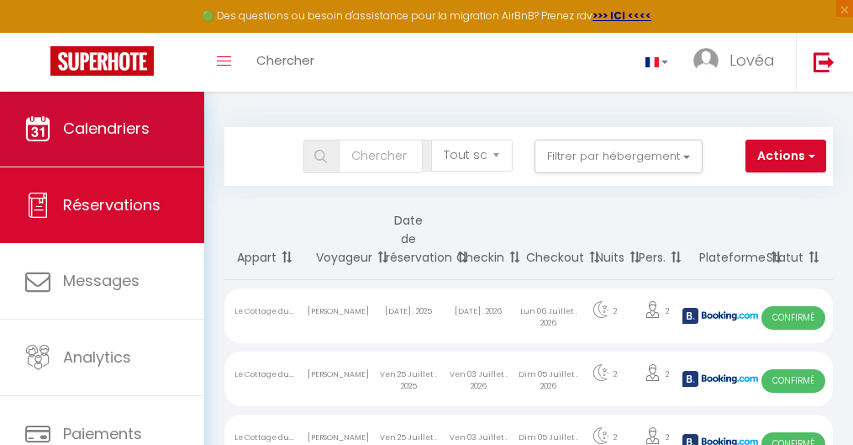
click at [125, 120] on span "Calendriers" at bounding box center [106, 128] width 87 height 21
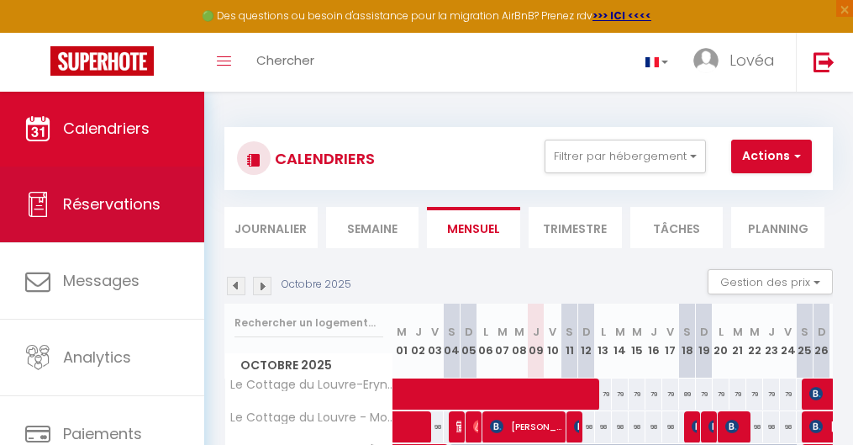
click at [128, 187] on link "Réservations" at bounding box center [102, 204] width 204 height 76
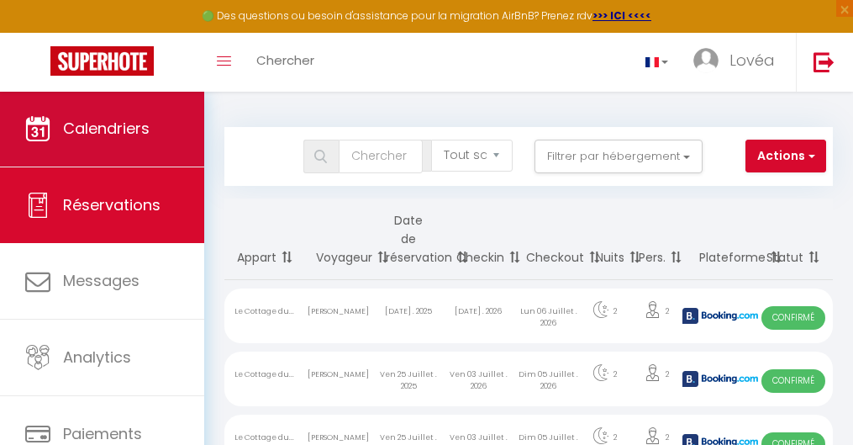
click at [125, 134] on span "Calendriers" at bounding box center [106, 128] width 87 height 21
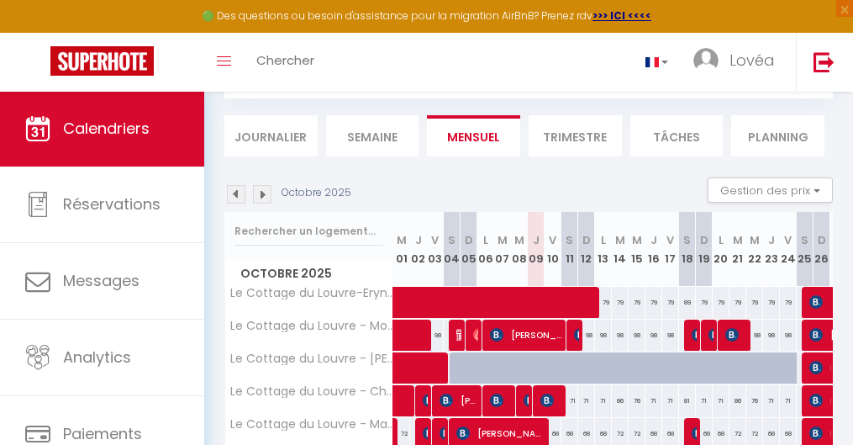
scroll to position [113, 0]
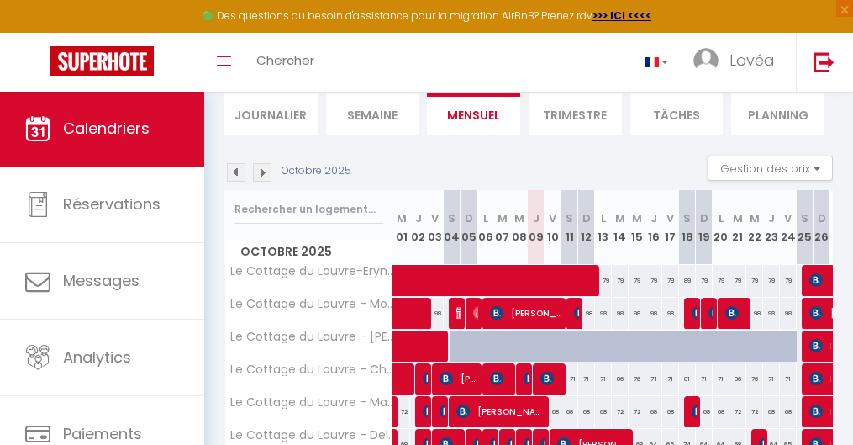
click at [432, 265] on span at bounding box center [638, 281] width 464 height 32
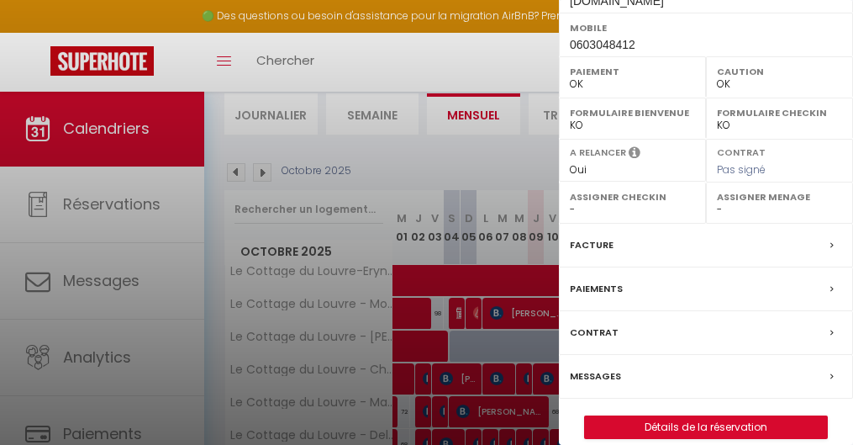
scroll to position [431, 0]
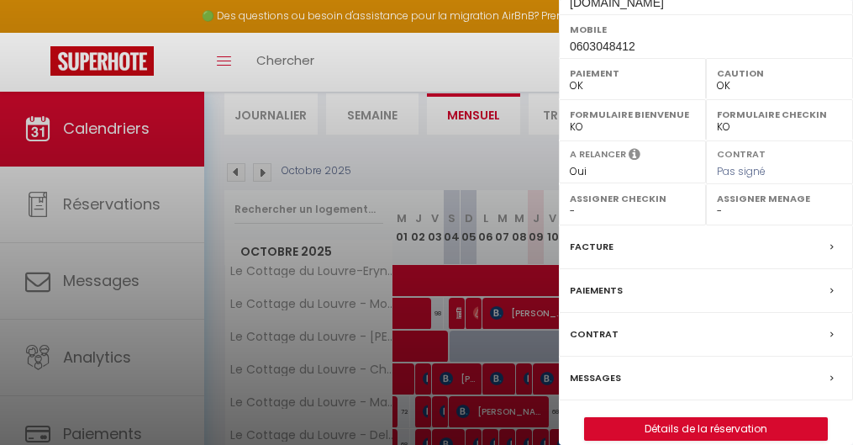
click at [643, 351] on link "Détails de la réservation" at bounding box center [706, 429] width 242 height 22
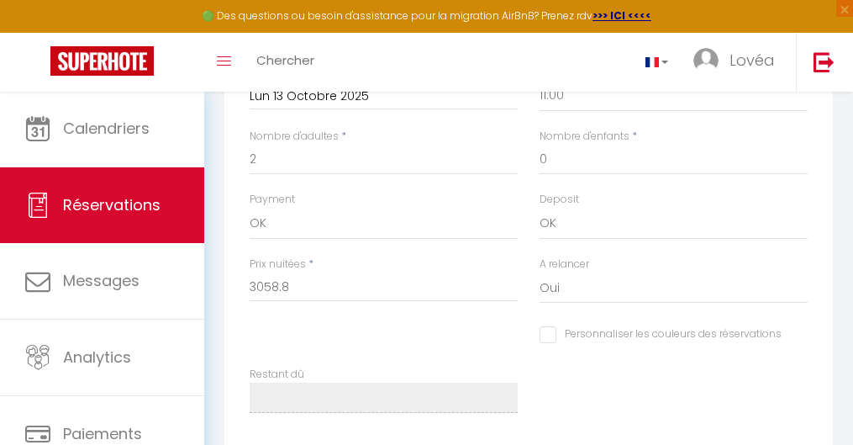
scroll to position [1070, 0]
click at [276, 289] on input "3058.8" at bounding box center [384, 286] width 268 height 30
click at [296, 291] on input "3058.8" at bounding box center [384, 286] width 268 height 30
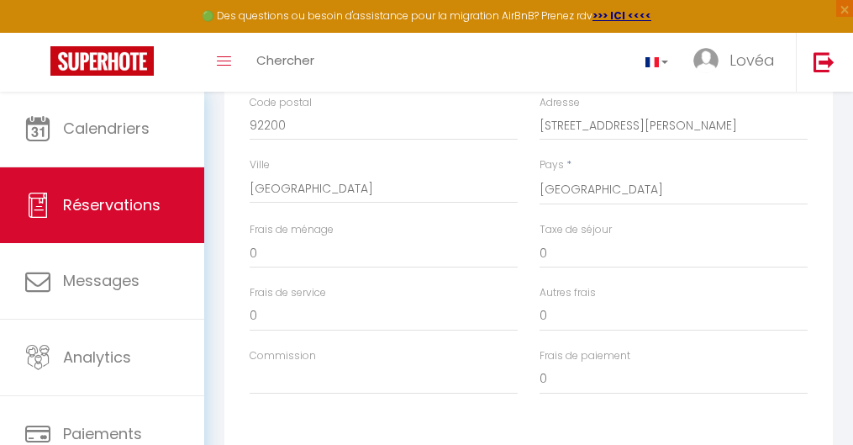
scroll to position [508, 0]
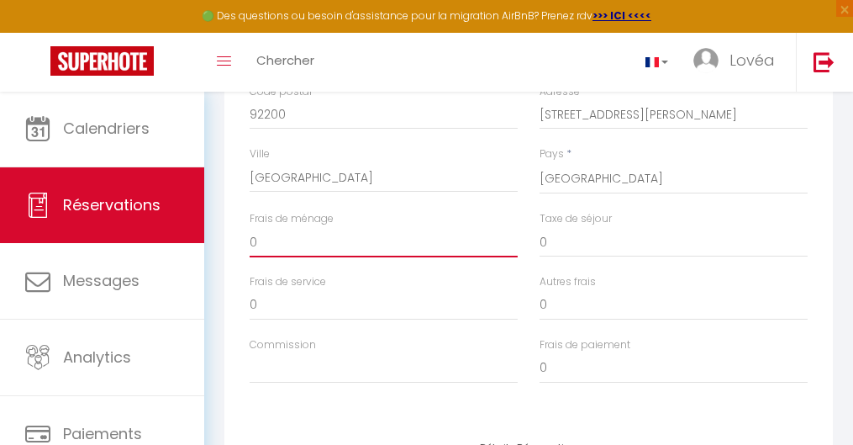
click at [292, 257] on input "0" at bounding box center [384, 242] width 268 height 30
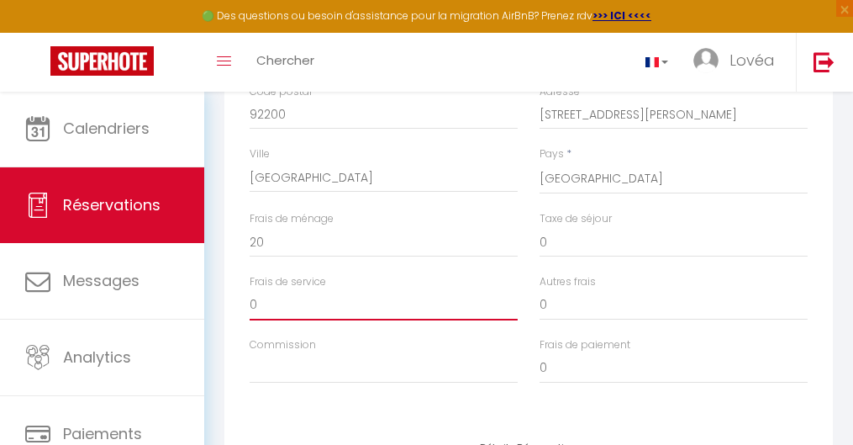
click at [285, 312] on input "0" at bounding box center [384, 305] width 268 height 30
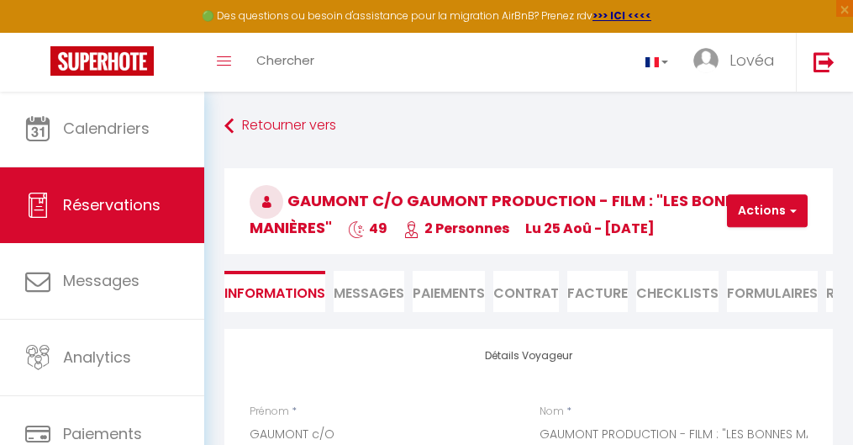
scroll to position [0, 0]
click at [643, 213] on button "Actions" at bounding box center [767, 211] width 81 height 34
click at [643, 255] on link "Enregistrer" at bounding box center [781, 248] width 133 height 22
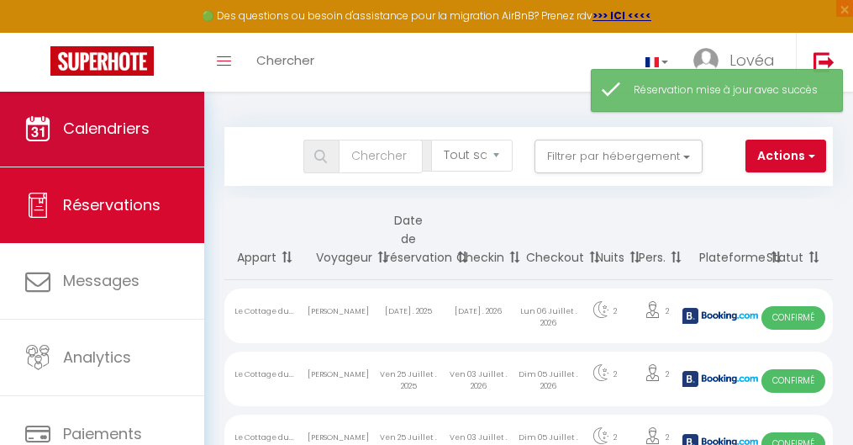
click at [39, 117] on icon at bounding box center [37, 128] width 25 height 25
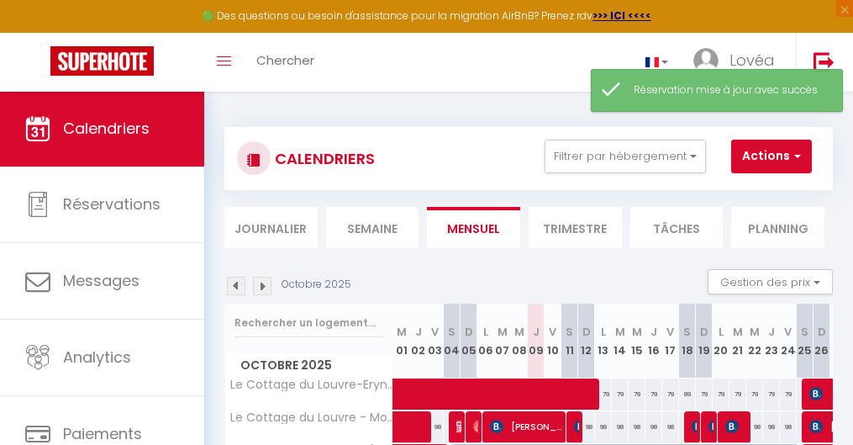
click at [432, 351] on span at bounding box center [638, 394] width 464 height 32
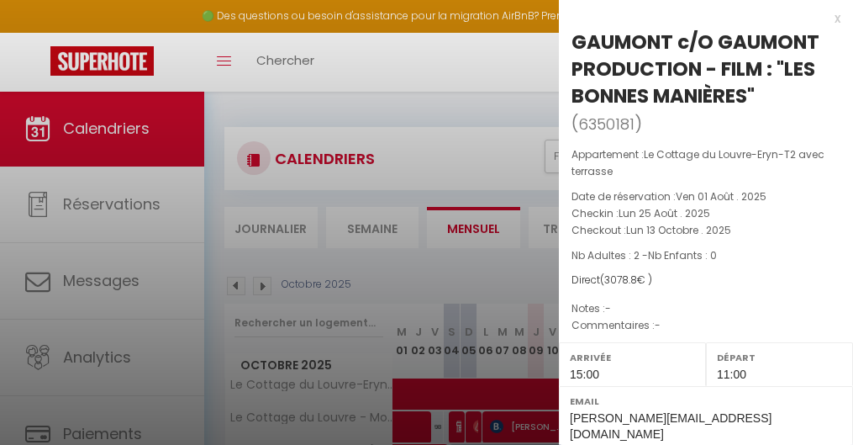
click at [426, 295] on div at bounding box center [426, 222] width 853 height 445
